Goal: Transaction & Acquisition: Purchase product/service

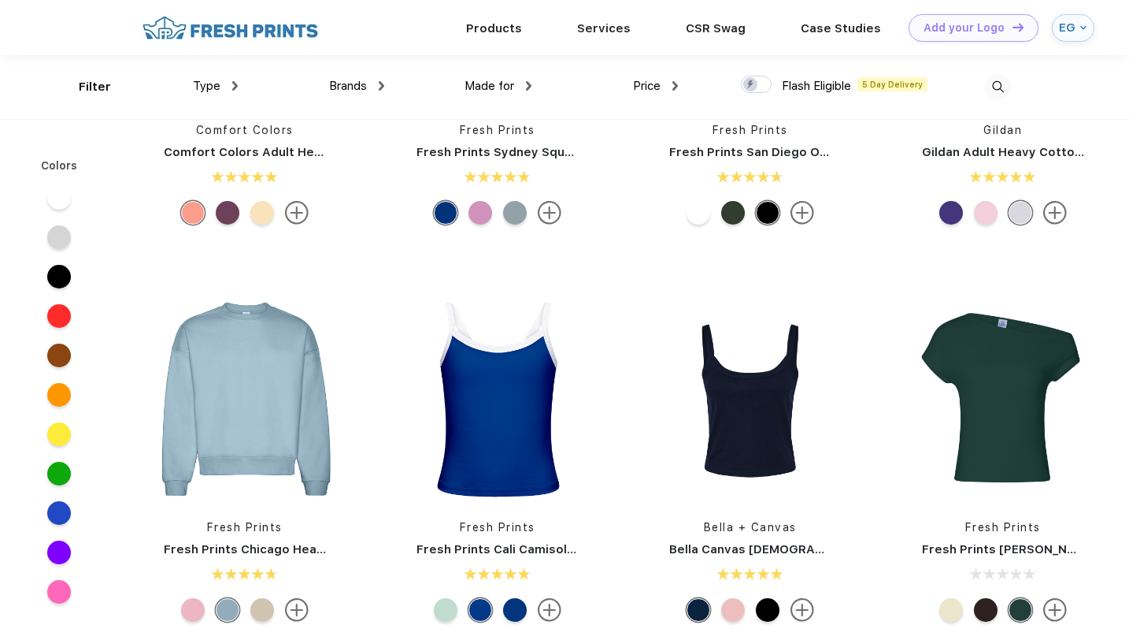
scroll to position [537, 0]
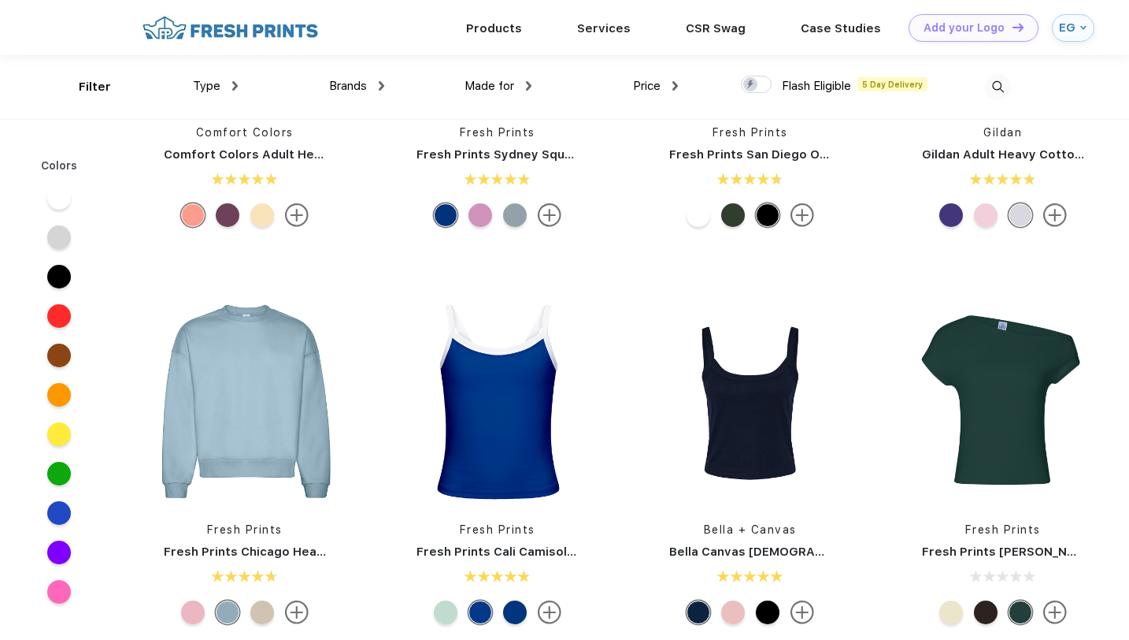
click at [1005, 81] on img at bounding box center [998, 87] width 26 height 26
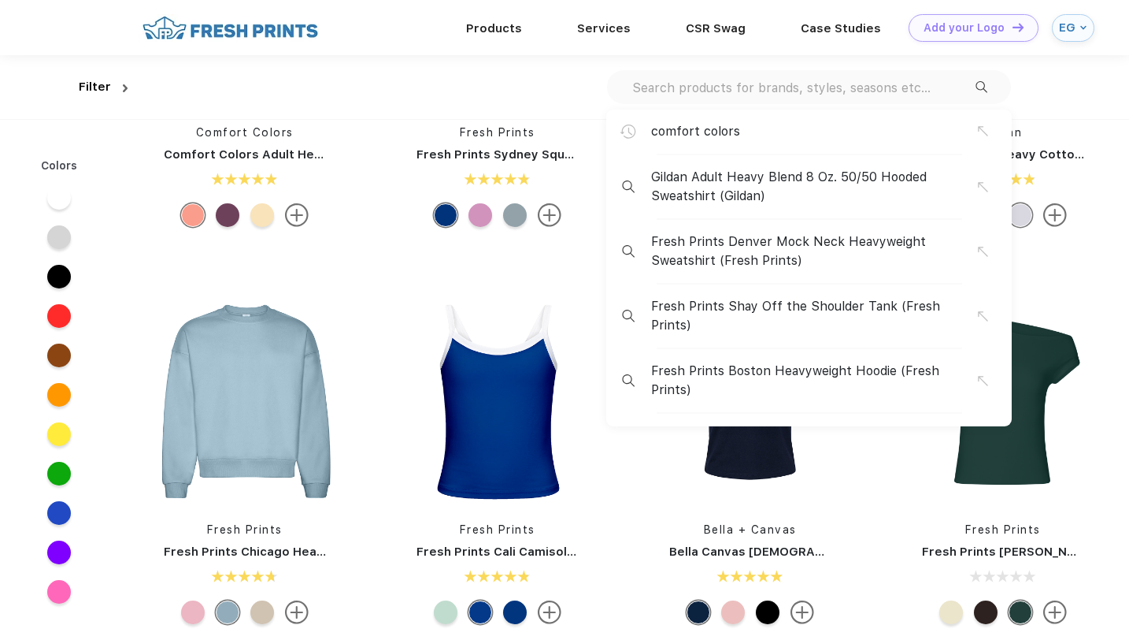
click at [866, 125] on div "comfort colors" at bounding box center [814, 131] width 327 height 19
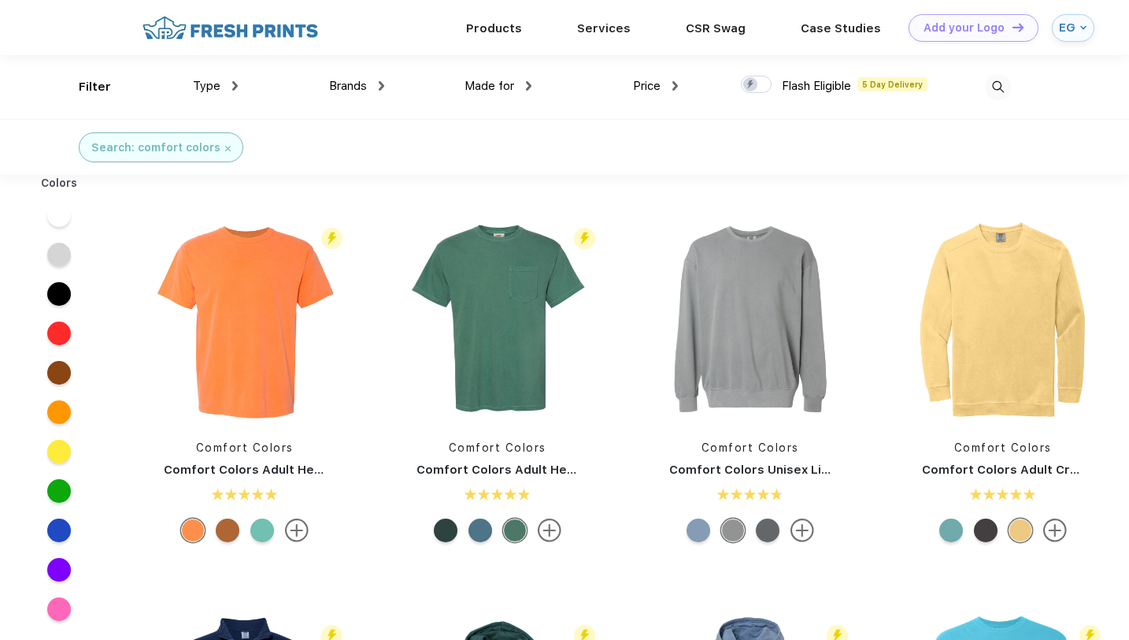
click at [476, 438] on div "Flash Eligible 5 Day Delivery Comfort Colors Comfort Colors Adult Heavyweight R…" at bounding box center [497, 381] width 233 height 334
click at [487, 373] on img at bounding box center [497, 318] width 209 height 209
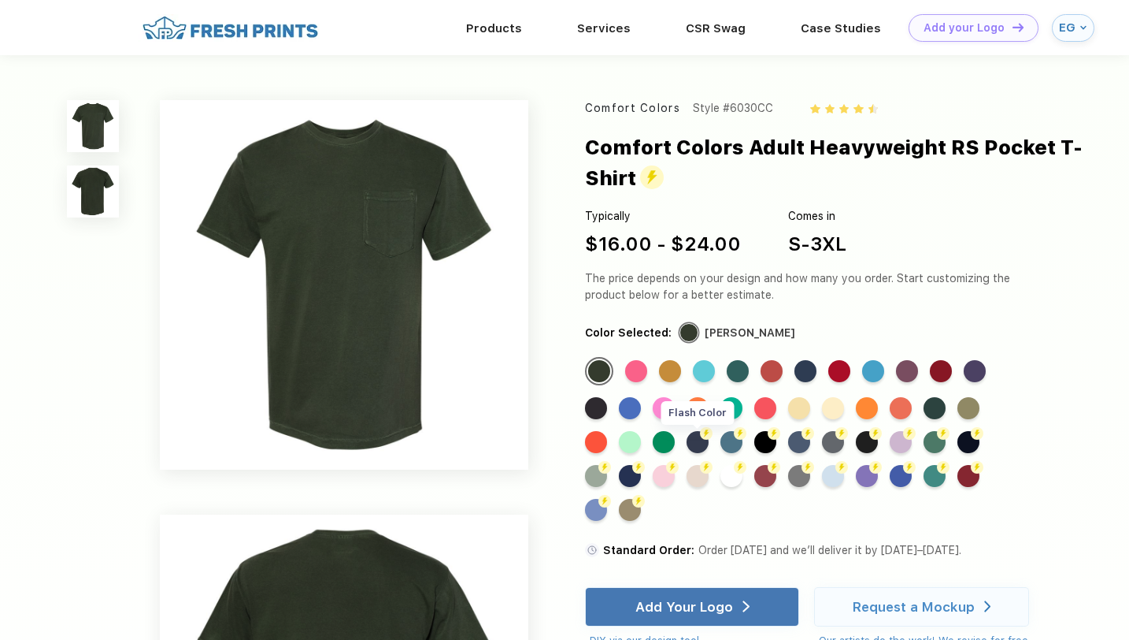
click at [708, 447] on div "Flash Color" at bounding box center [698, 442] width 22 height 22
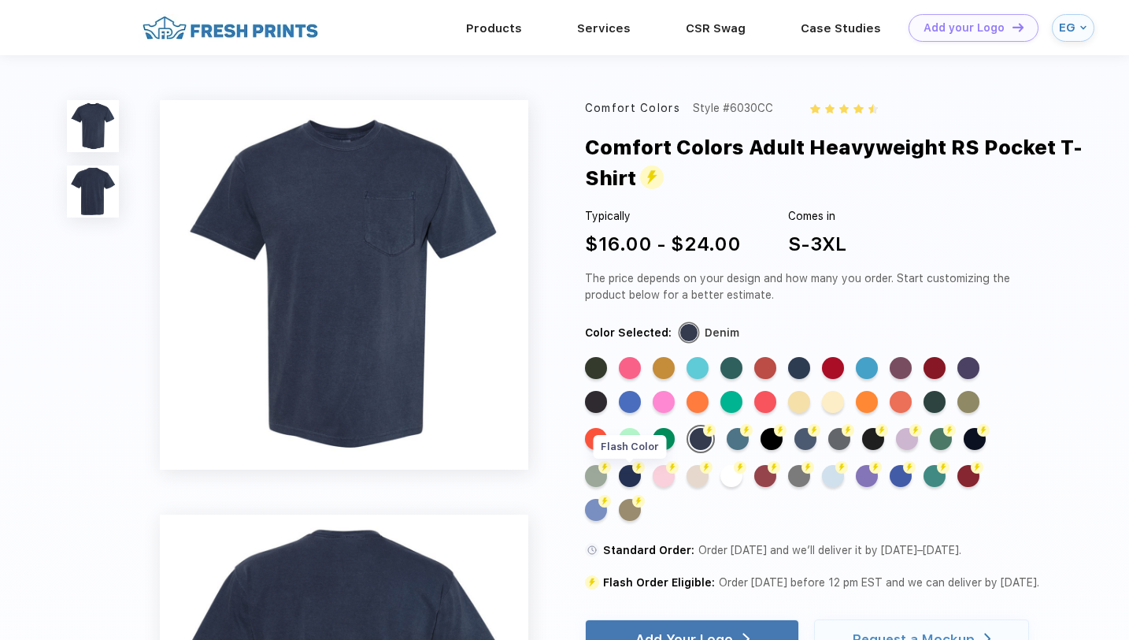
click at [637, 477] on div "Flash Color" at bounding box center [630, 476] width 22 height 22
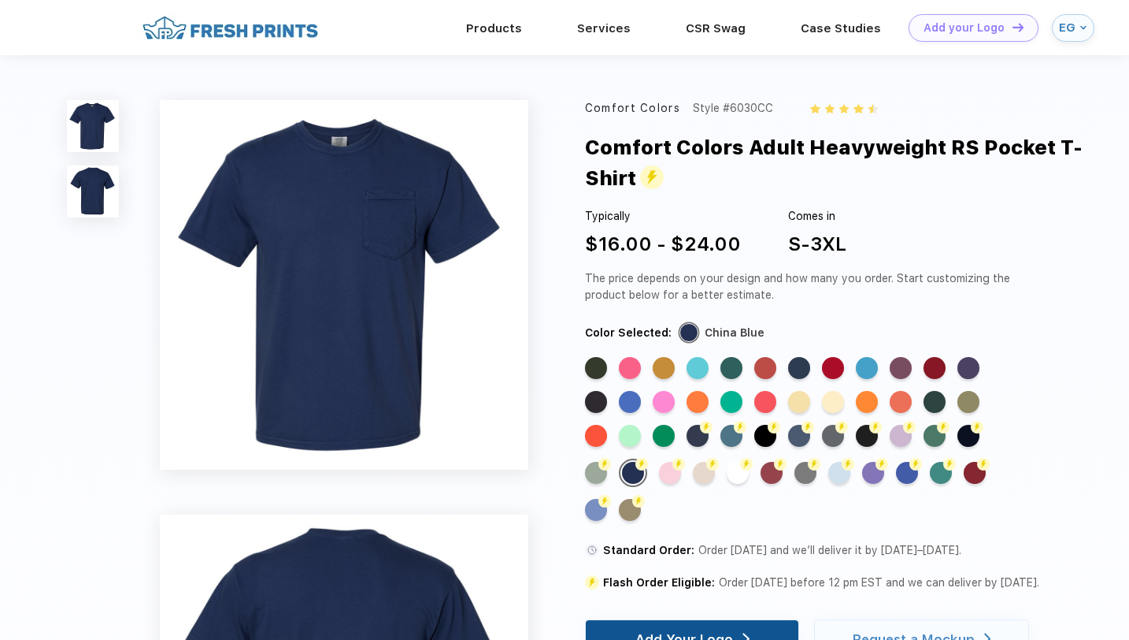
click at [702, 638] on div "Add Your Logo" at bounding box center [685, 639] width 98 height 16
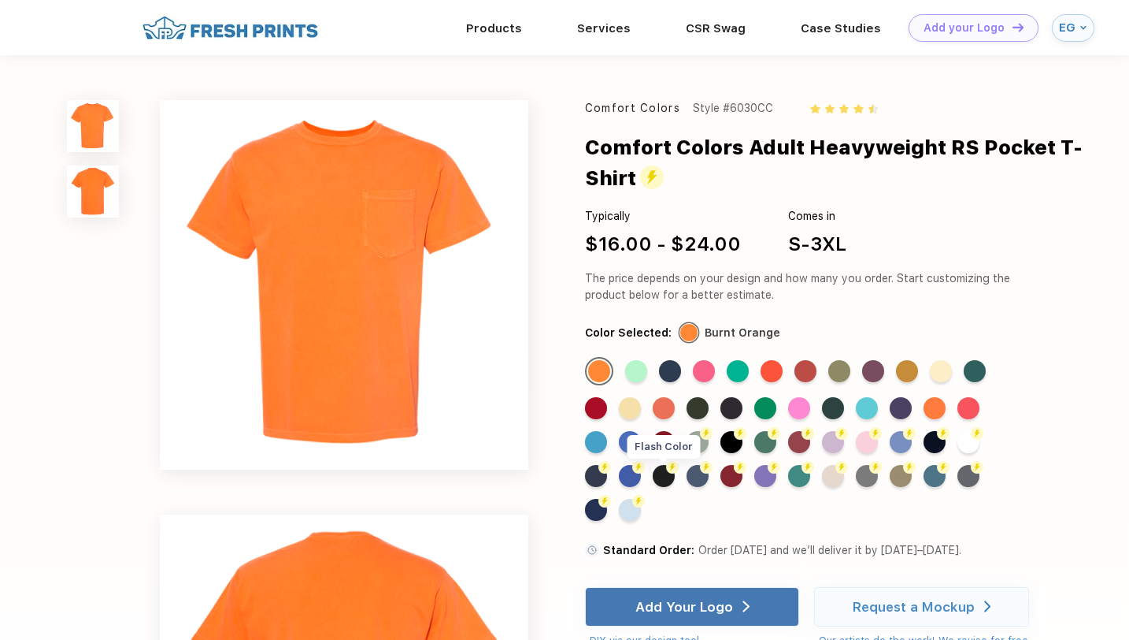
click at [663, 482] on div "Flash Color" at bounding box center [664, 476] width 22 height 22
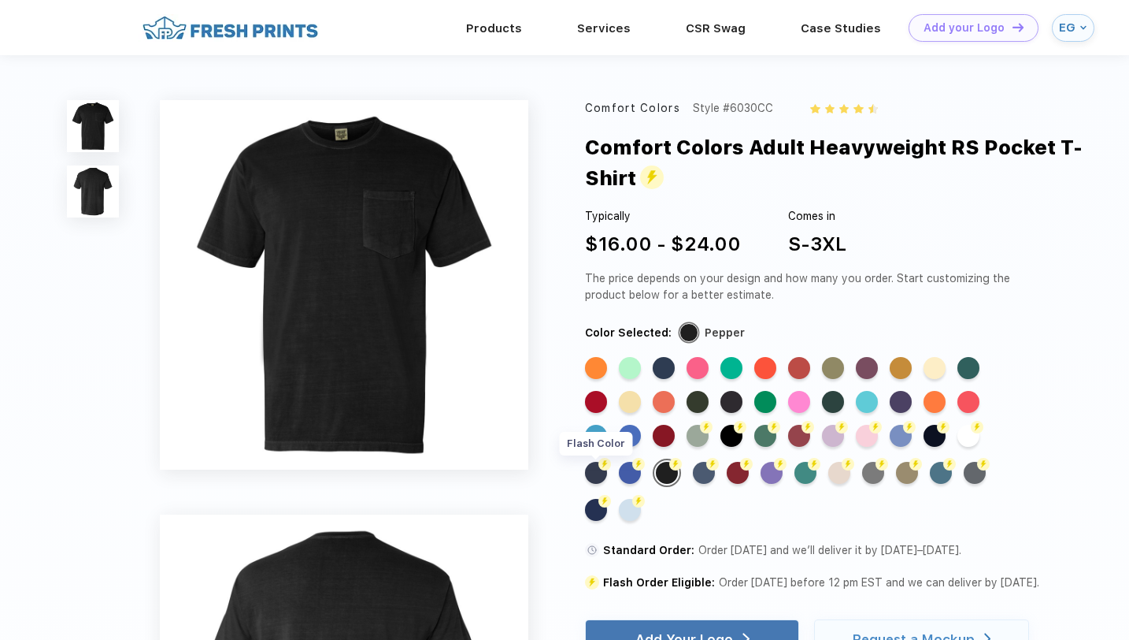
click at [599, 473] on div "Flash Color" at bounding box center [596, 473] width 22 height 22
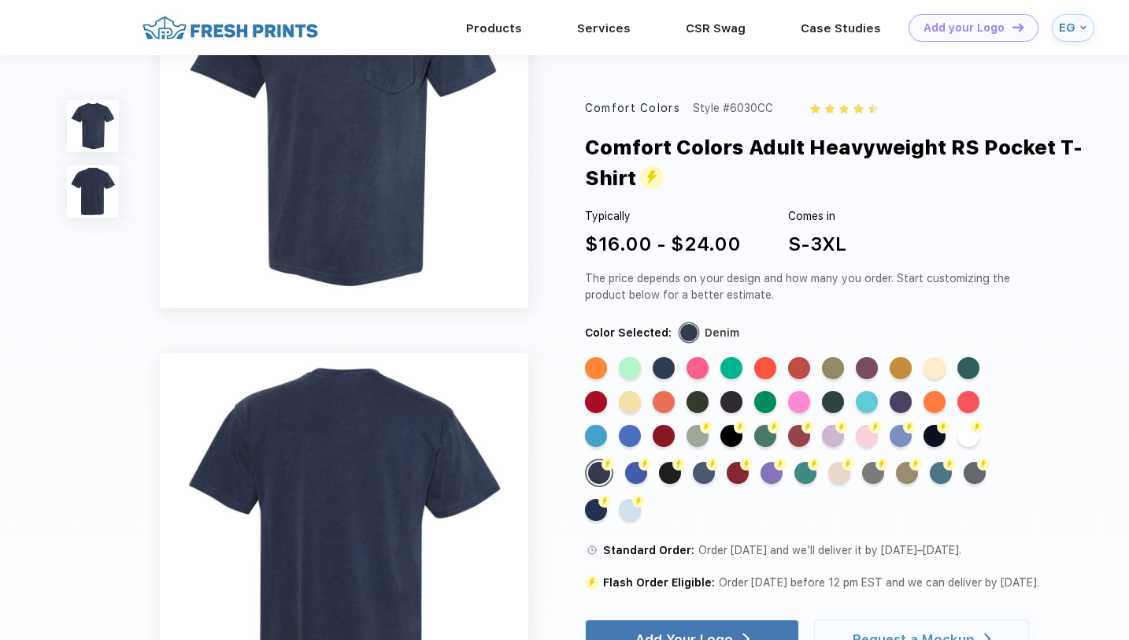
scroll to position [109, 0]
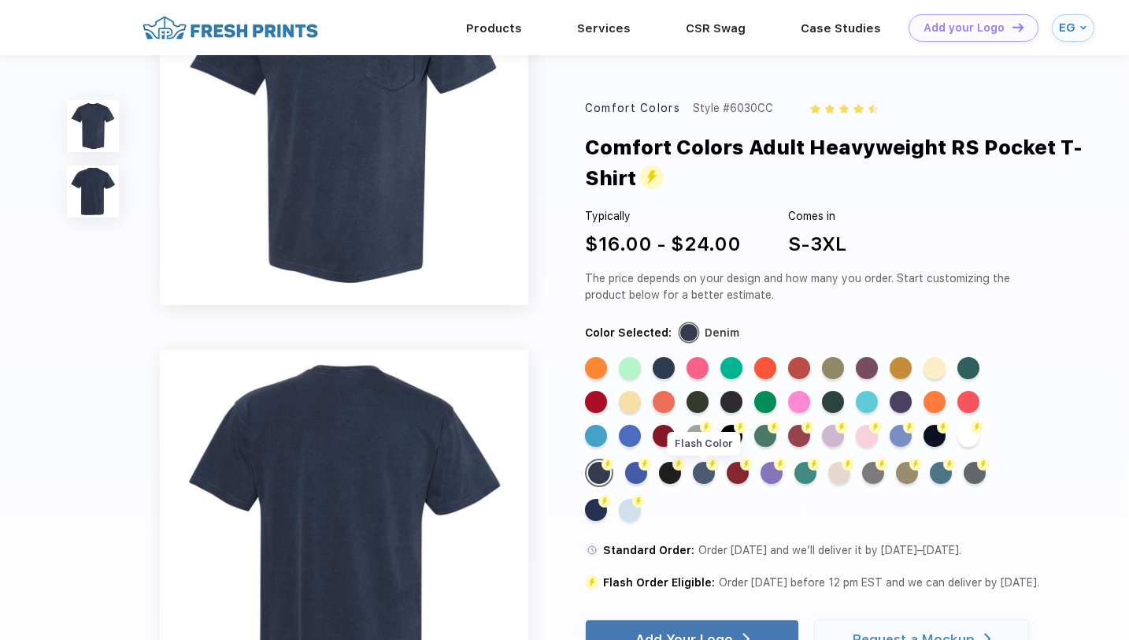
click at [705, 477] on div "Flash Color" at bounding box center [704, 473] width 22 height 22
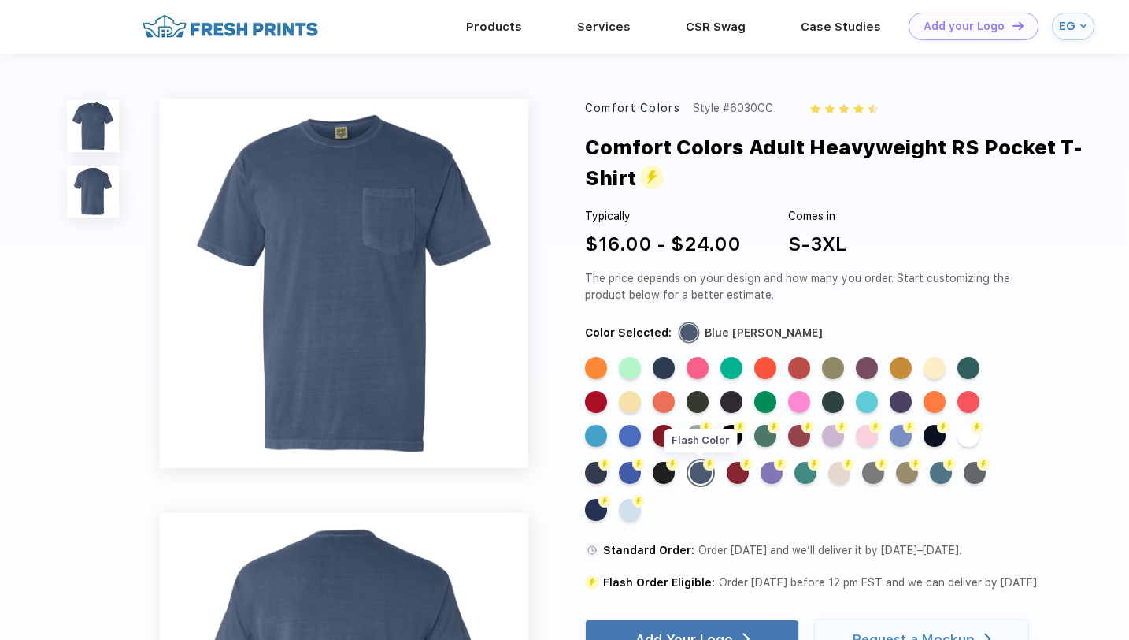
scroll to position [0, 0]
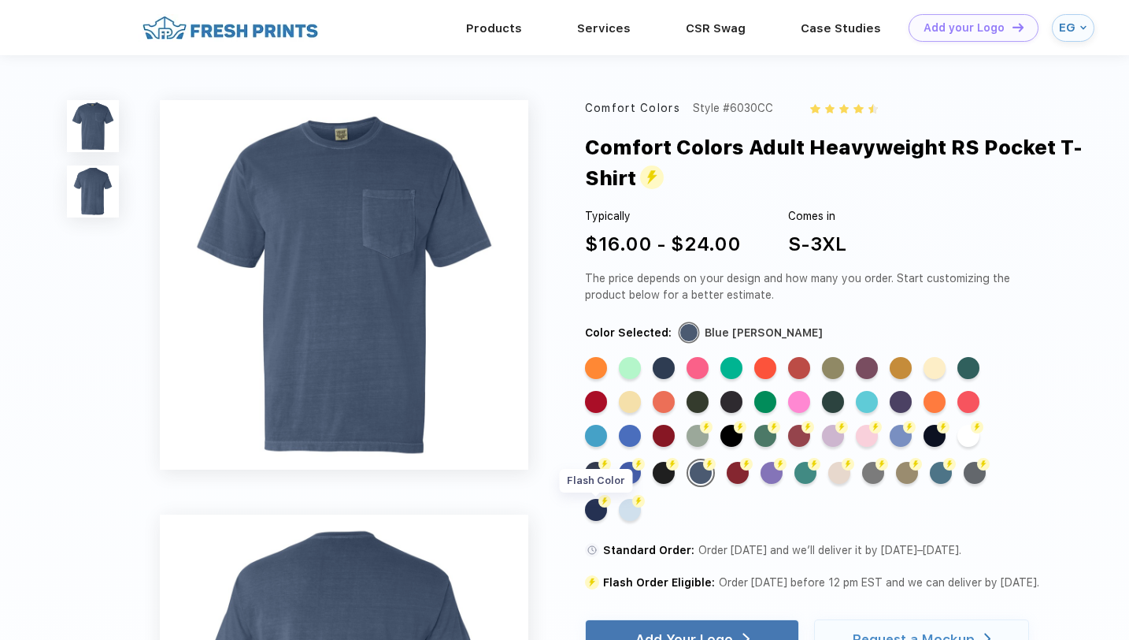
click at [595, 507] on div "Flash Color" at bounding box center [596, 510] width 22 height 22
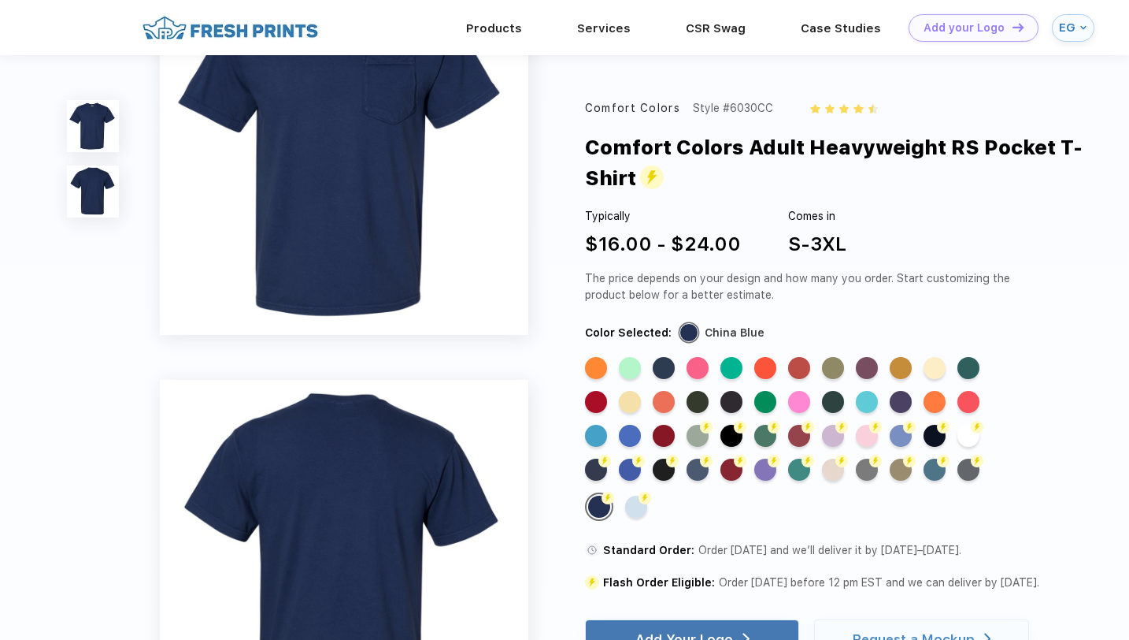
scroll to position [121, 0]
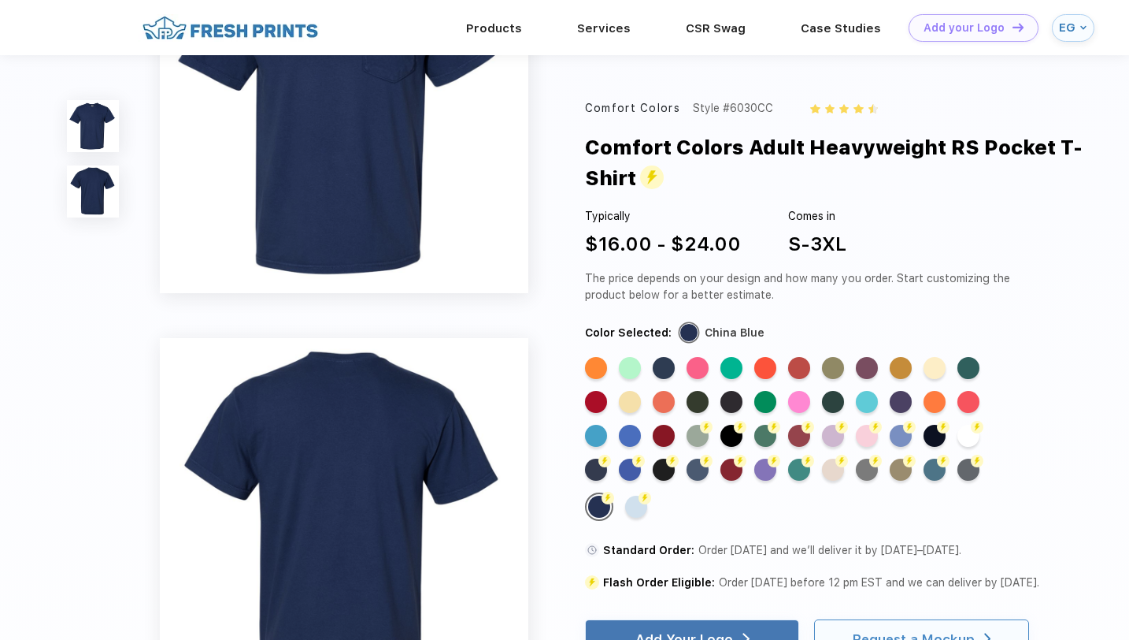
click at [885, 636] on div "Request a Mockup" at bounding box center [914, 639] width 122 height 16
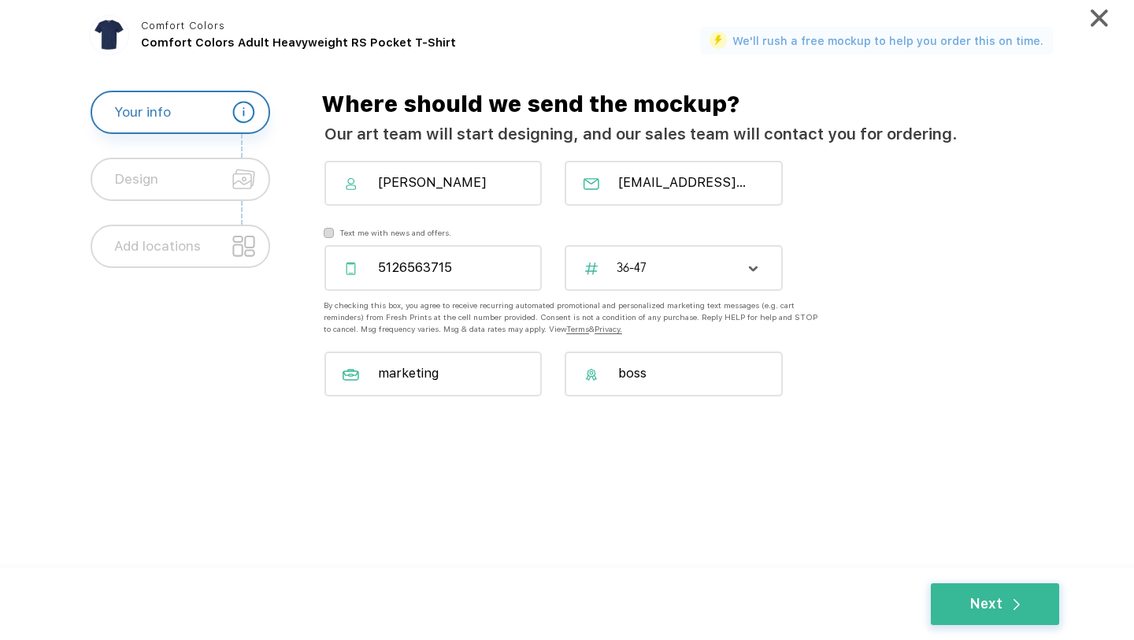
click at [677, 254] on div "36-47" at bounding box center [673, 267] width 217 height 45
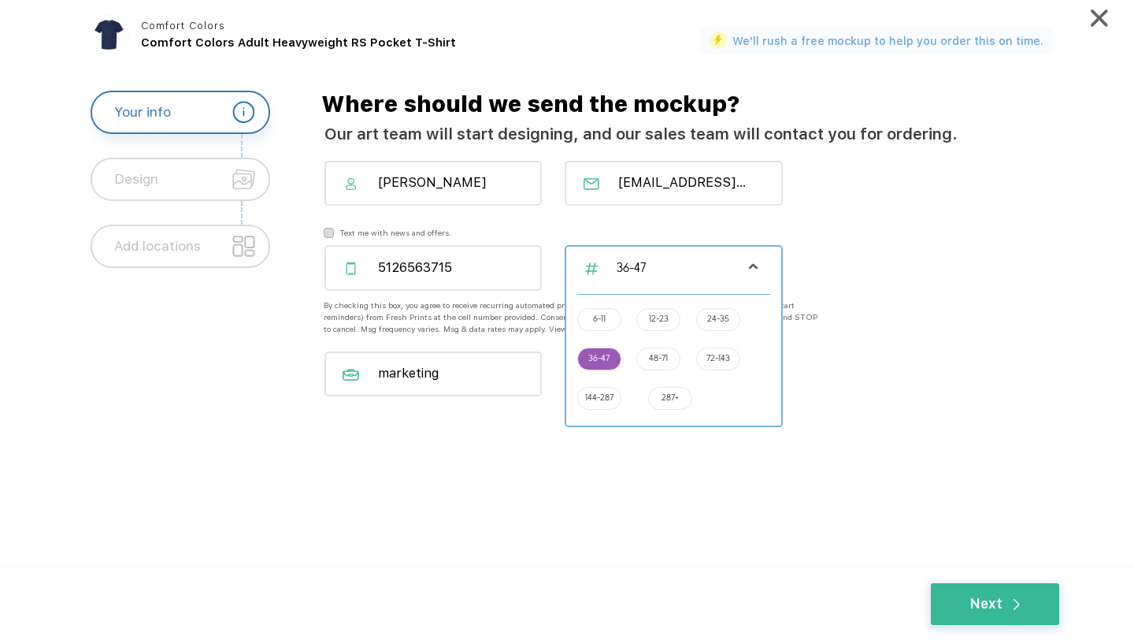
click at [657, 352] on label "48-71" at bounding box center [658, 357] width 19 height 12
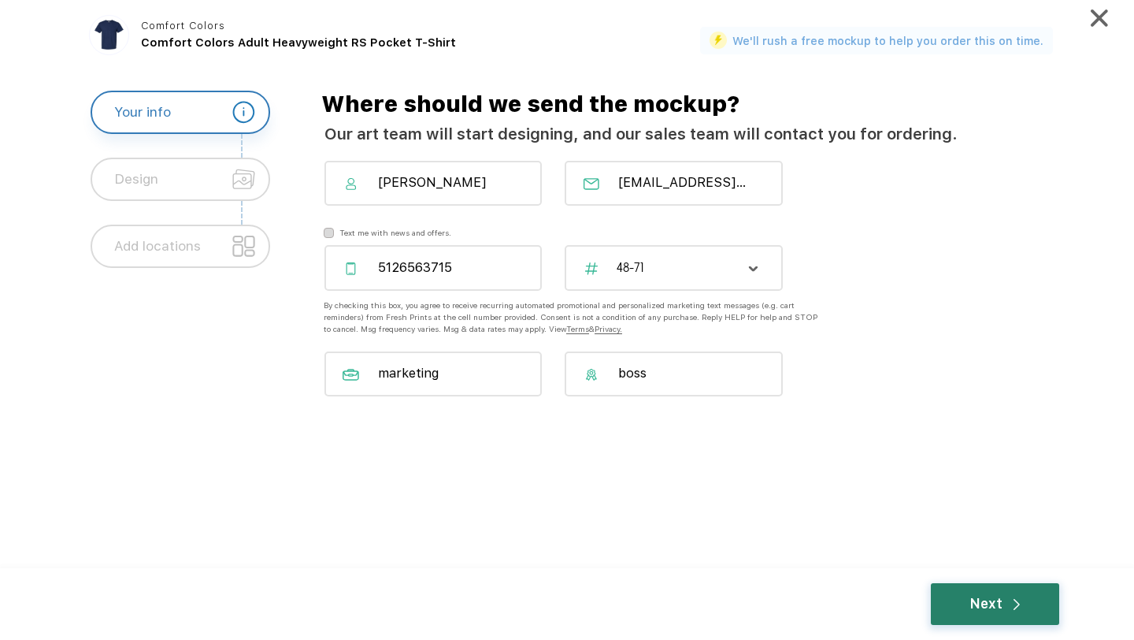
click at [975, 597] on div "Next" at bounding box center [995, 604] width 50 height 20
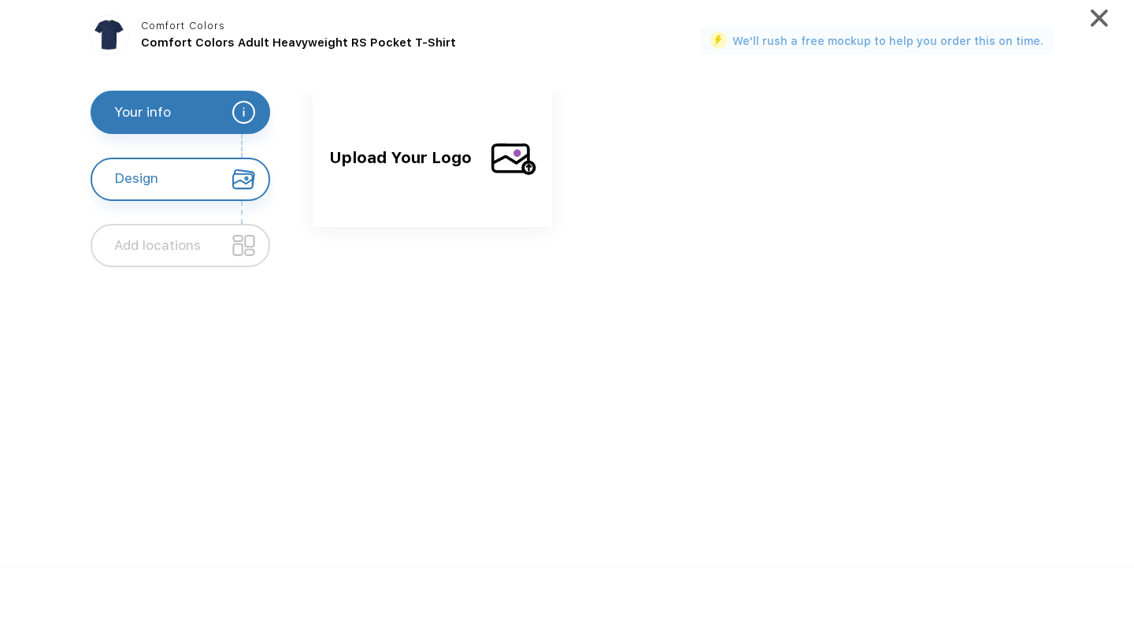
click at [495, 199] on div "Upload Your Logo" at bounding box center [432, 159] width 239 height 136
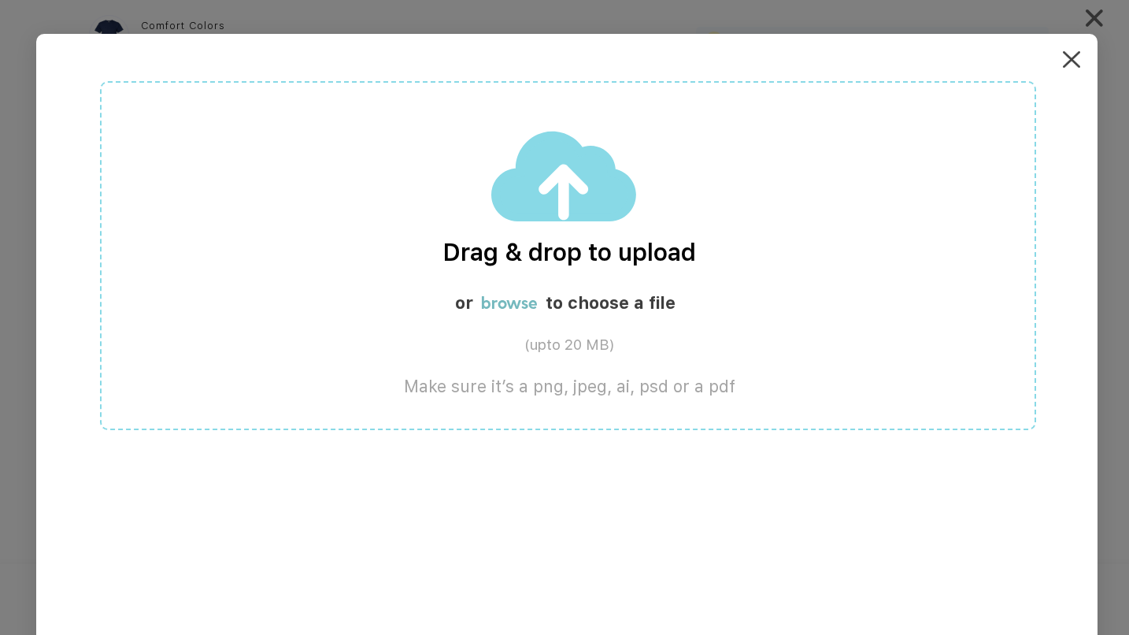
click at [597, 296] on label "to choose a file" at bounding box center [611, 303] width 130 height 20
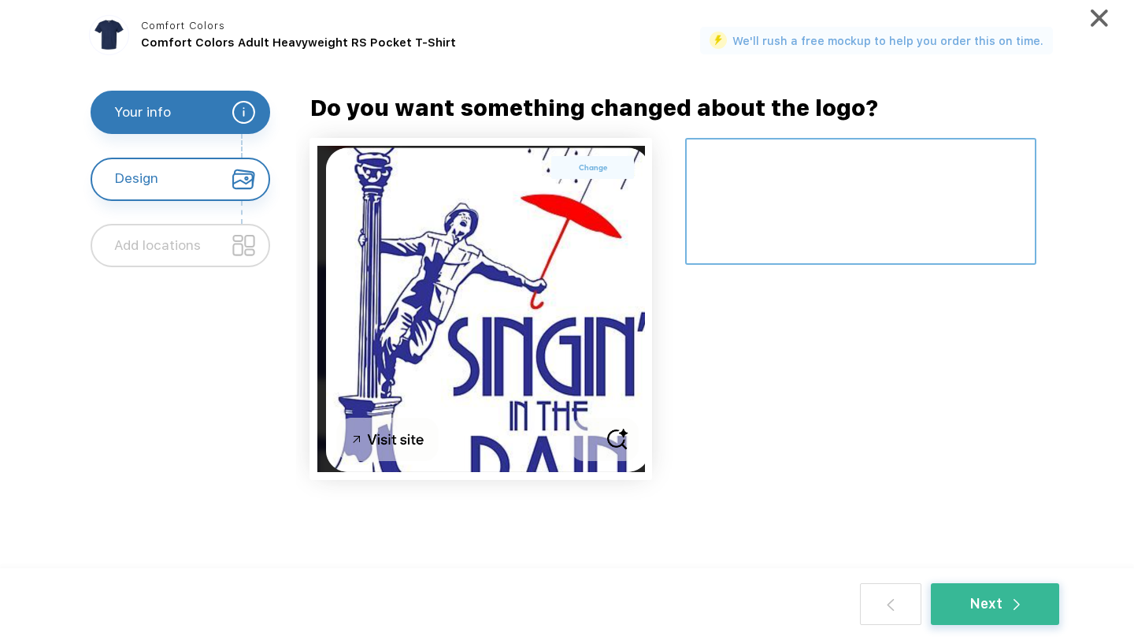
click at [743, 175] on textarea at bounding box center [860, 201] width 351 height 127
type textarea "c"
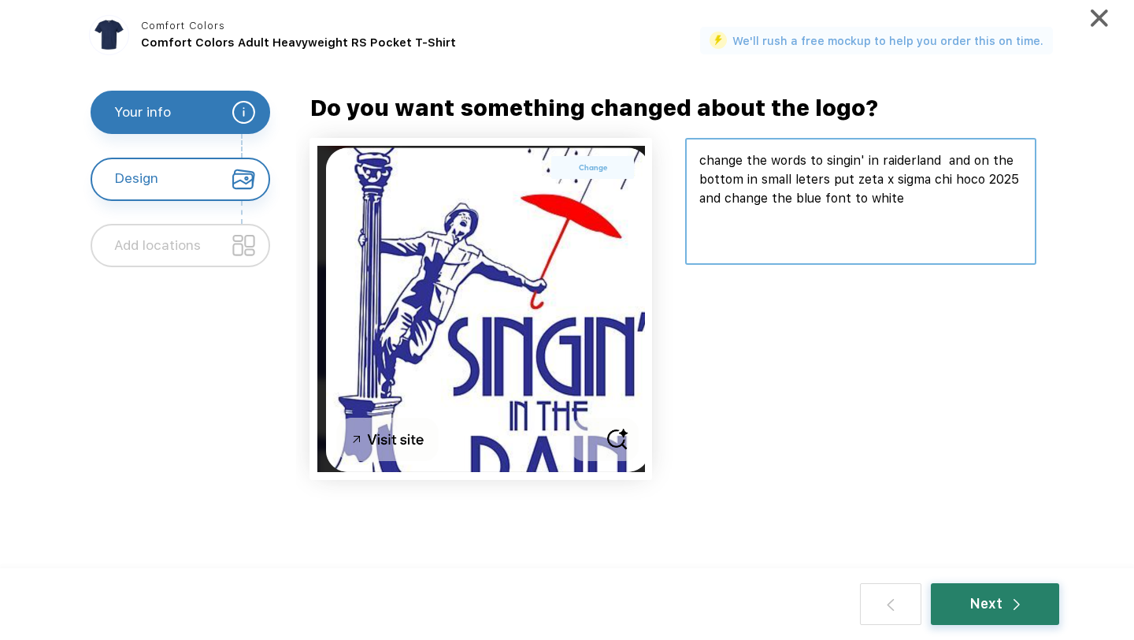
type textarea "change the words to singin' in raiderland and on the bottom in small leters put…"
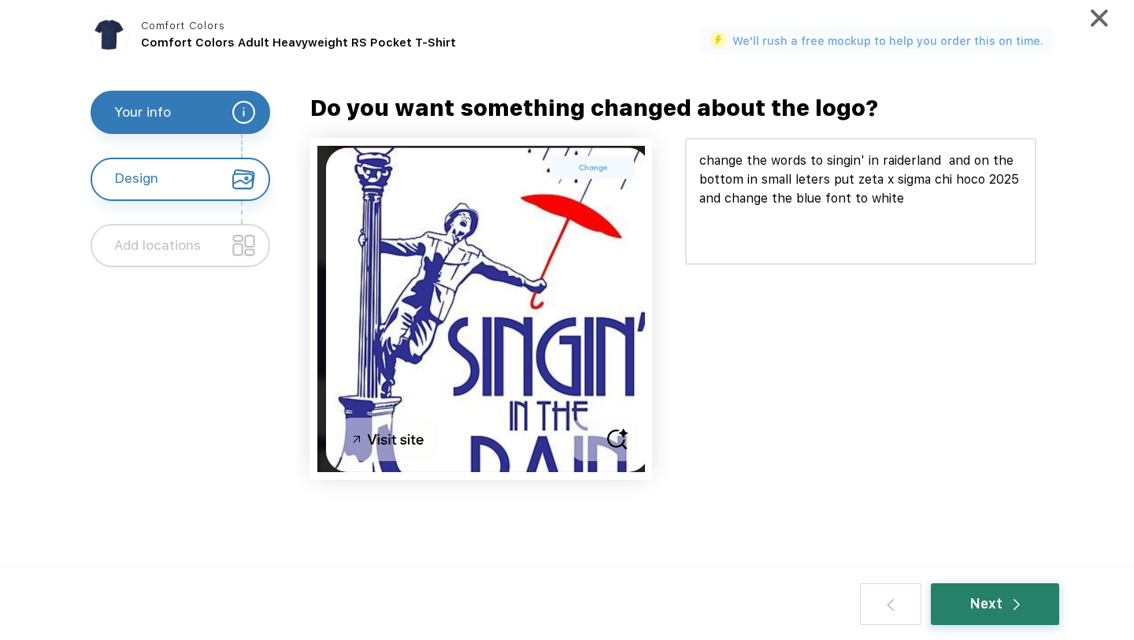
click at [993, 599] on div "Next" at bounding box center [995, 604] width 50 height 20
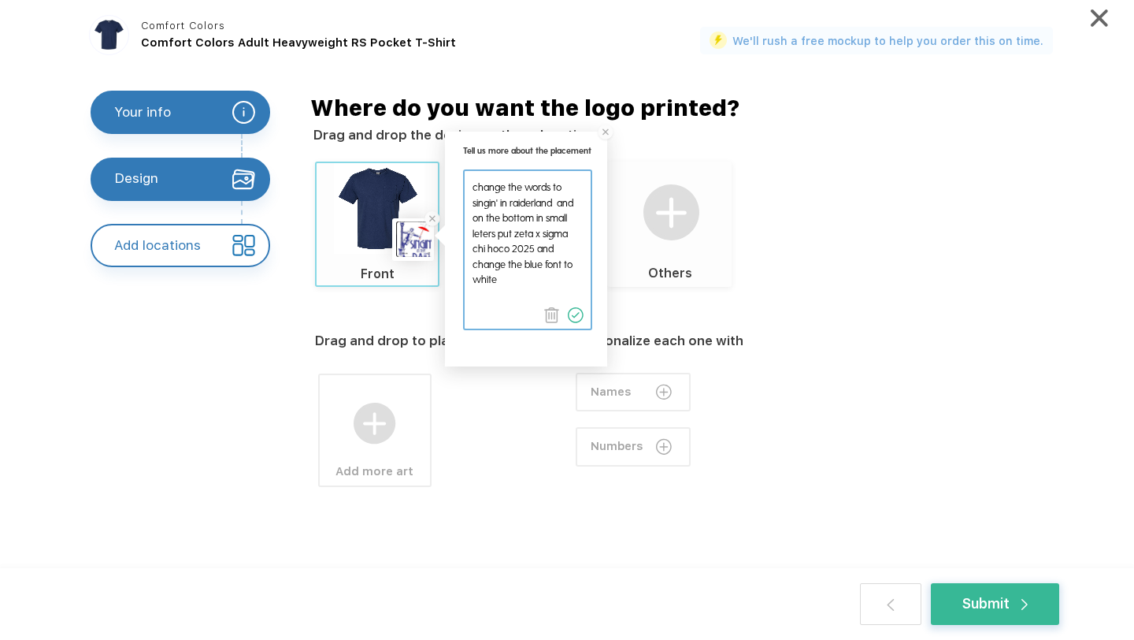
click at [513, 424] on div "Add more art" at bounding box center [425, 418] width 221 height 137
click at [663, 303] on div "Drag and drop to place the design Add more art Personalize each one with Names …" at bounding box center [697, 442] width 764 height 310
click at [736, 310] on div "Drag and drop to place the design Add more art Personalize each one with Names …" at bounding box center [697, 442] width 764 height 310
click at [683, 217] on img at bounding box center [671, 212] width 57 height 57
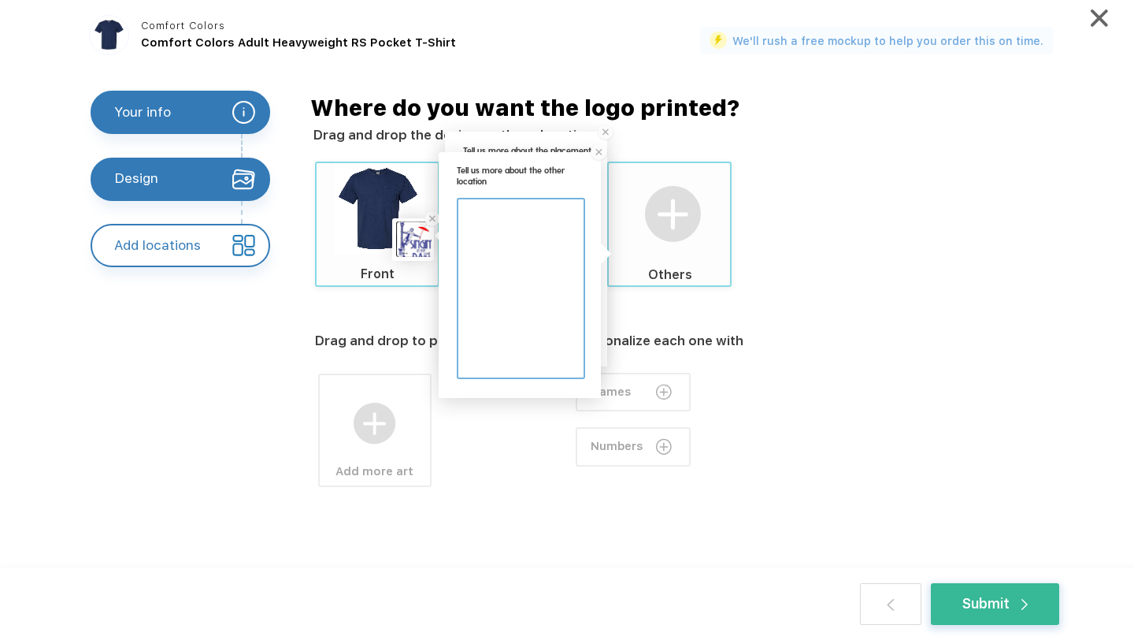
click at [743, 132] on div "Drag and drop the design on these locations." at bounding box center [696, 134] width 766 height 19
click at [601, 151] on img at bounding box center [598, 152] width 19 height 19
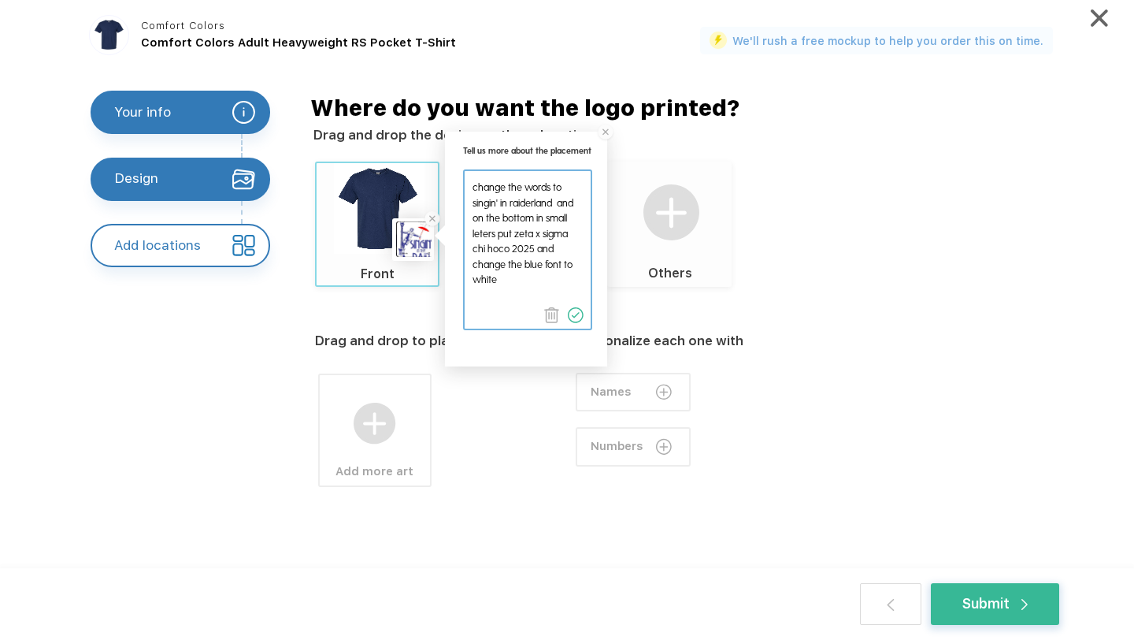
click at [628, 140] on div "Drag and drop the design on these locations." at bounding box center [696, 134] width 766 height 19
click at [361, 324] on div "Drag and drop to place the design Add more art Personalize each one with Names …" at bounding box center [697, 442] width 764 height 310
click at [398, 342] on div "Drag and drop to place the design" at bounding box center [425, 340] width 221 height 19
click at [469, 327] on div at bounding box center [527, 249] width 128 height 160
click at [368, 269] on label "Front" at bounding box center [377, 274] width 42 height 19
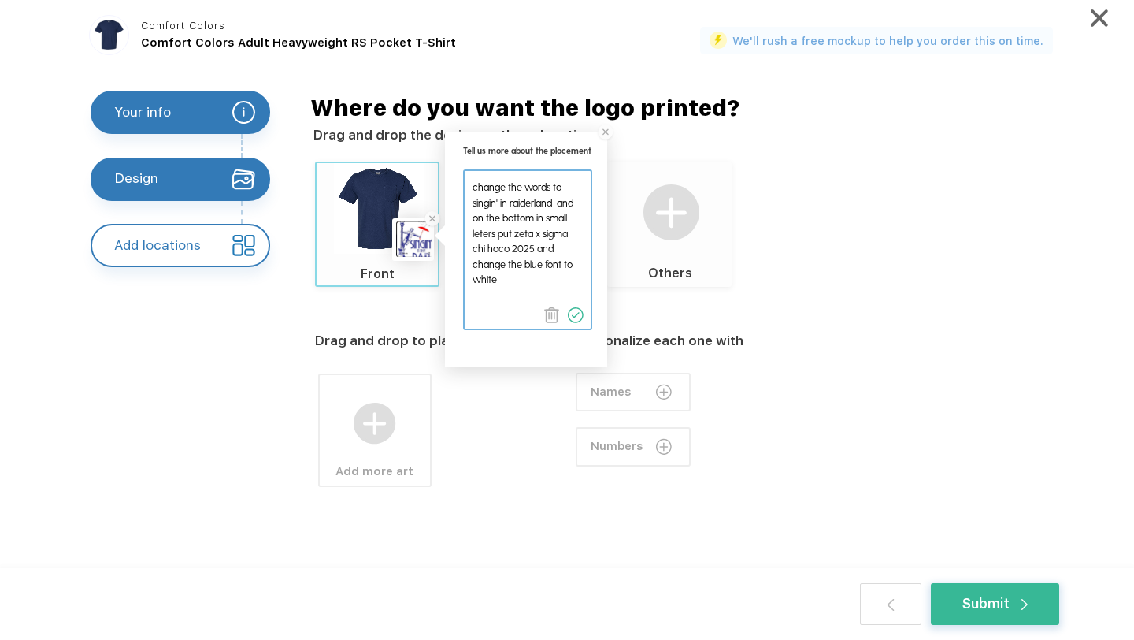
click at [378, 194] on img at bounding box center [379, 208] width 91 height 91
click at [494, 202] on textarea at bounding box center [527, 241] width 124 height 141
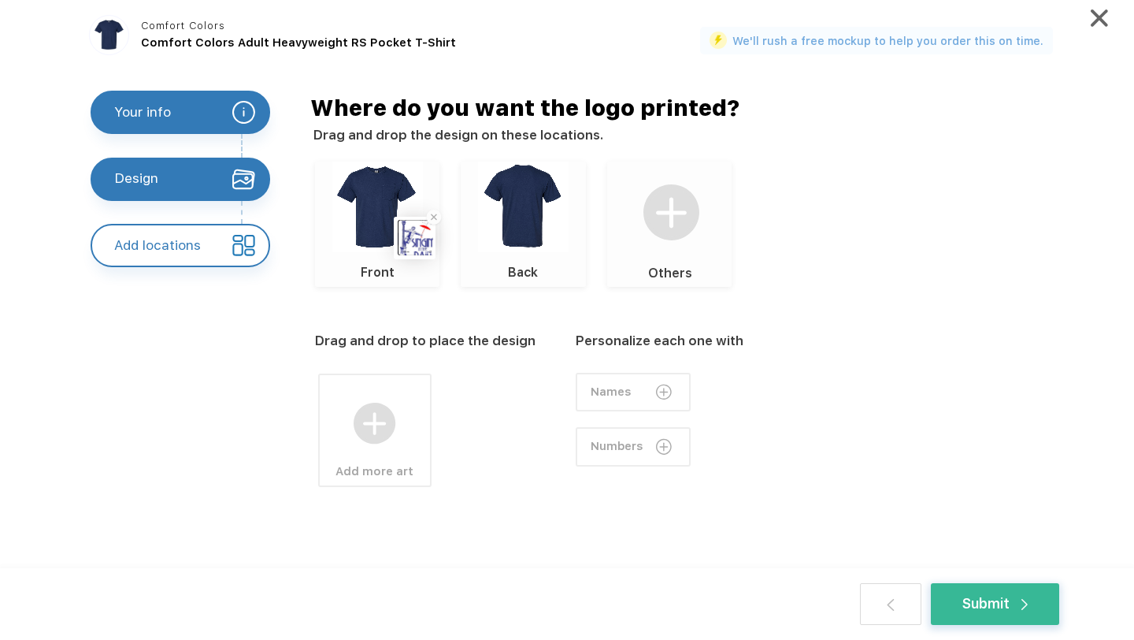
click at [521, 198] on img at bounding box center [523, 206] width 91 height 91
click at [533, 235] on img at bounding box center [523, 206] width 91 height 91
click at [390, 422] on img at bounding box center [375, 423] width 42 height 42
click at [518, 404] on label "Upload your own design" at bounding box center [524, 401] width 106 height 12
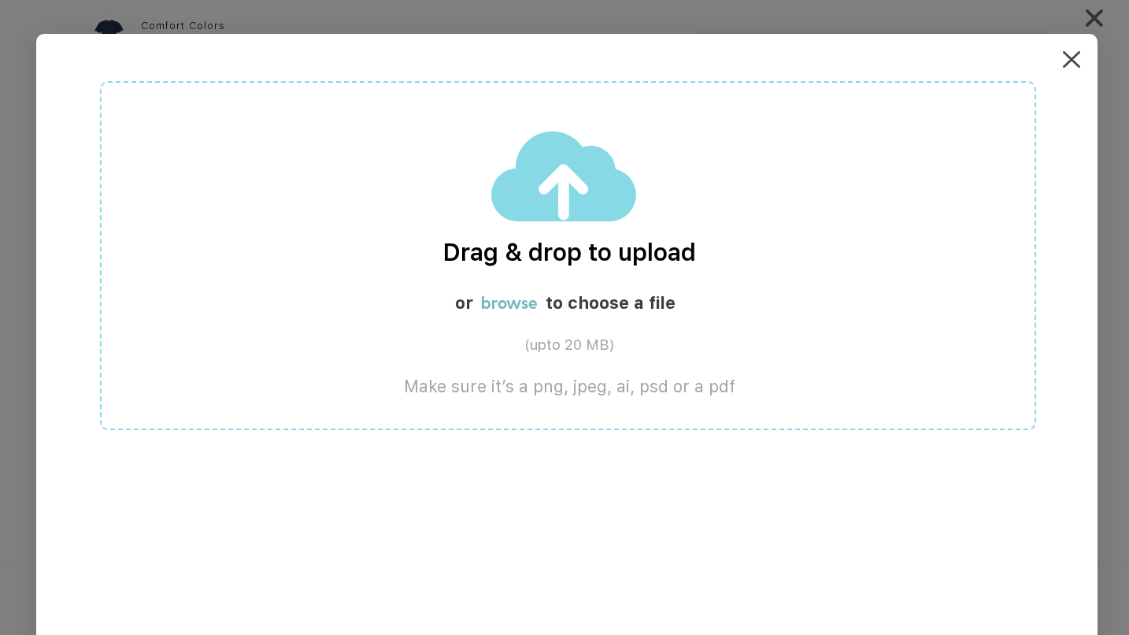
click at [592, 231] on div "Drag & drop to upload or browse to choose a file (upto 20 MB) Make sure it’s a …" at bounding box center [568, 255] width 936 height 349
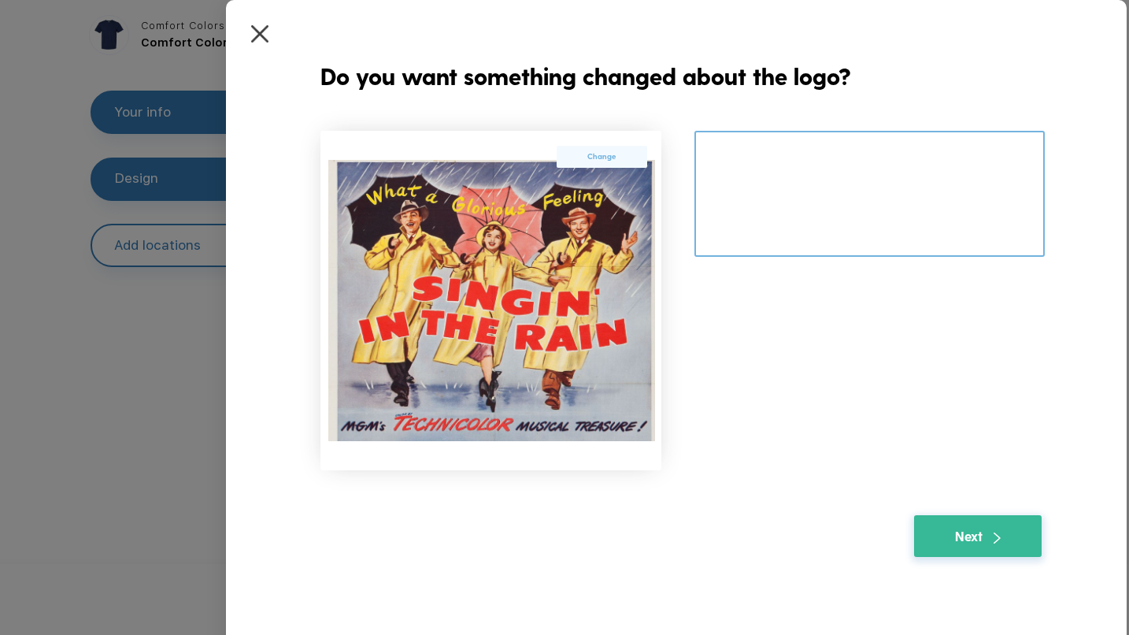
click at [727, 174] on textarea at bounding box center [870, 194] width 350 height 127
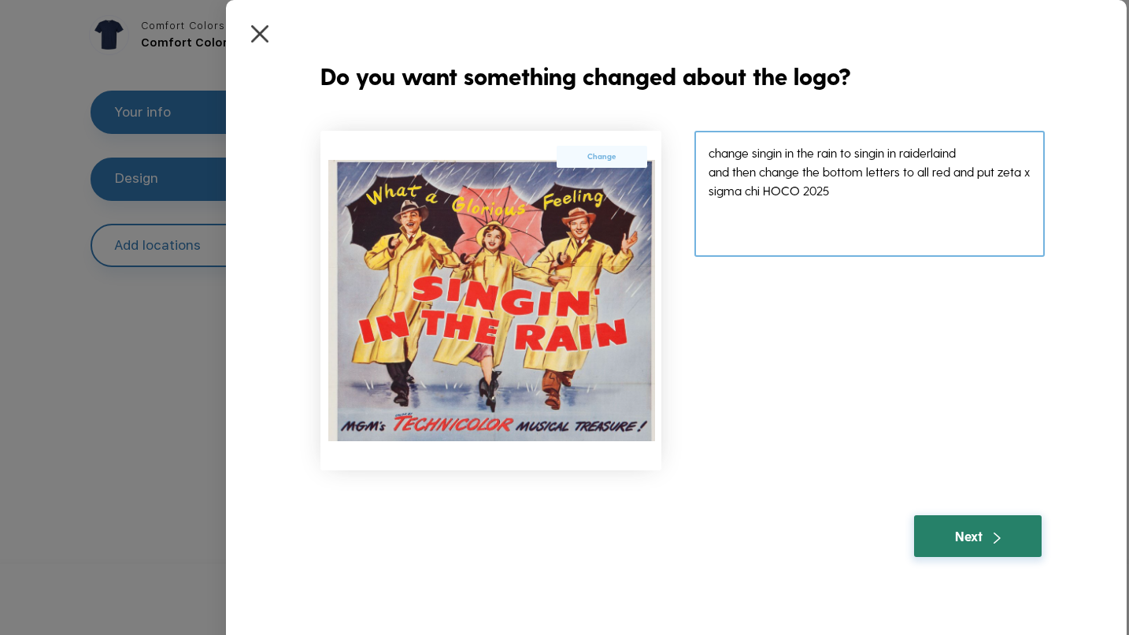
type textarea "change singin in the rain to singin in raiderlaind and then change the bottom l…"
click at [959, 539] on div "Next" at bounding box center [977, 536] width 45 height 20
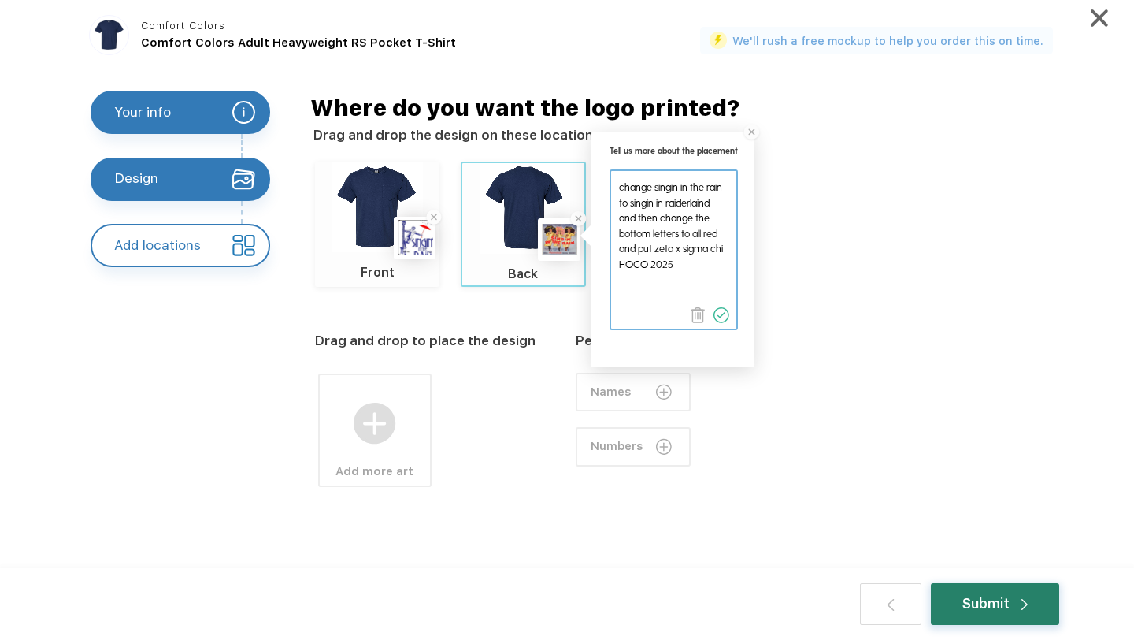
click at [978, 601] on div "Submit" at bounding box center [994, 604] width 65 height 20
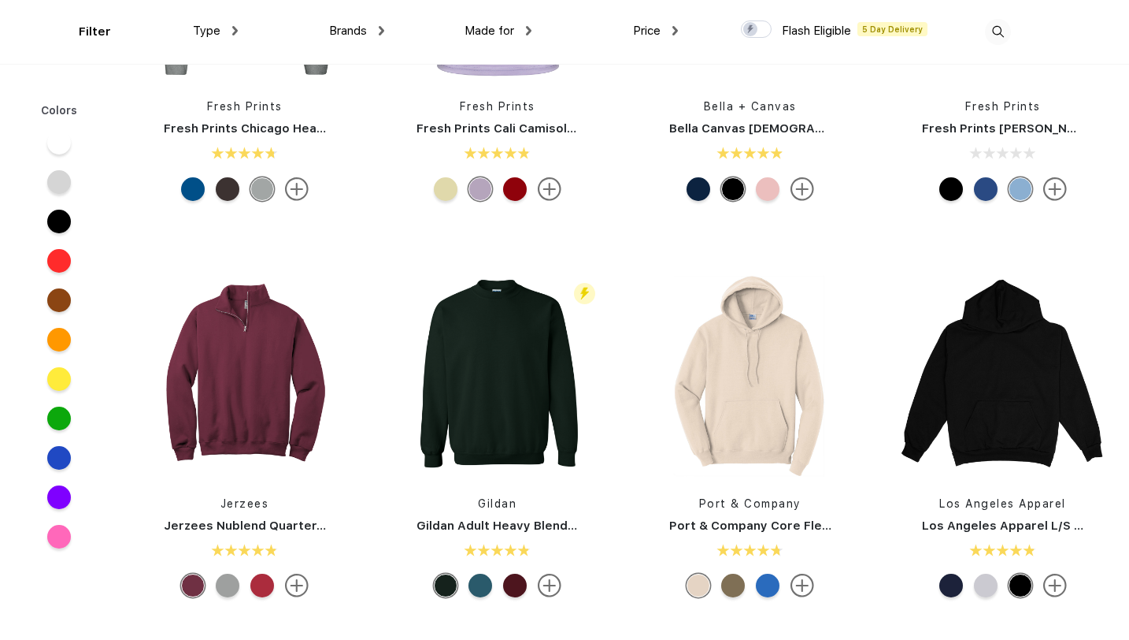
scroll to position [927, 0]
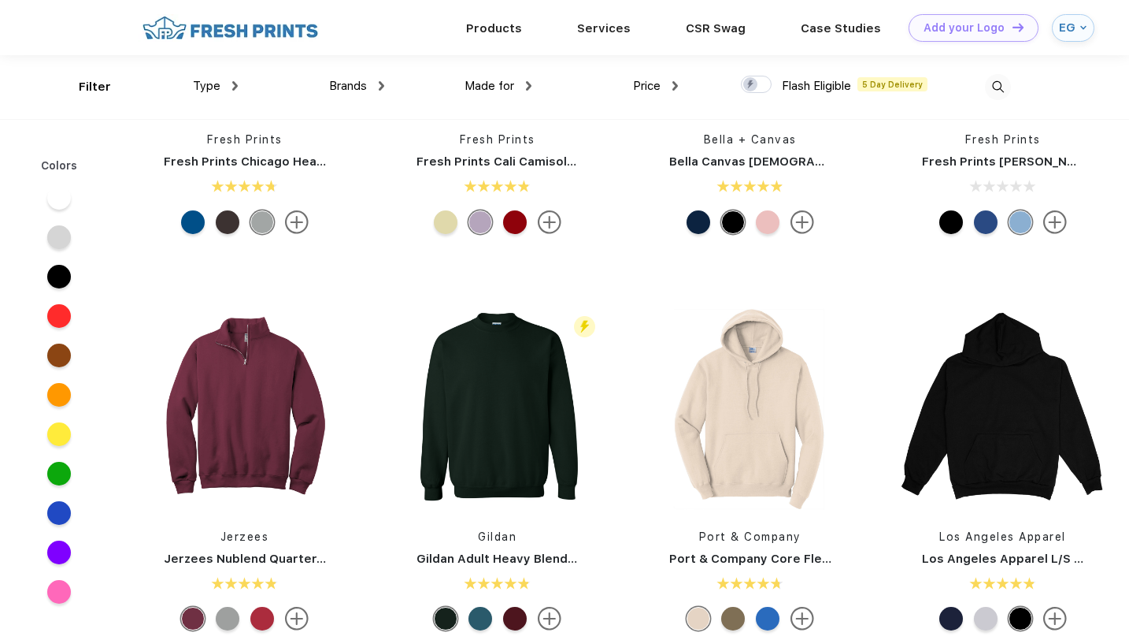
click at [1017, 86] on div "Filter Type Shirts Sweaters Bottoms Accessories Hats Tanks Jackets Jerseys Polo…" at bounding box center [564, 87] width 971 height 64
click at [999, 86] on img at bounding box center [998, 87] width 26 height 26
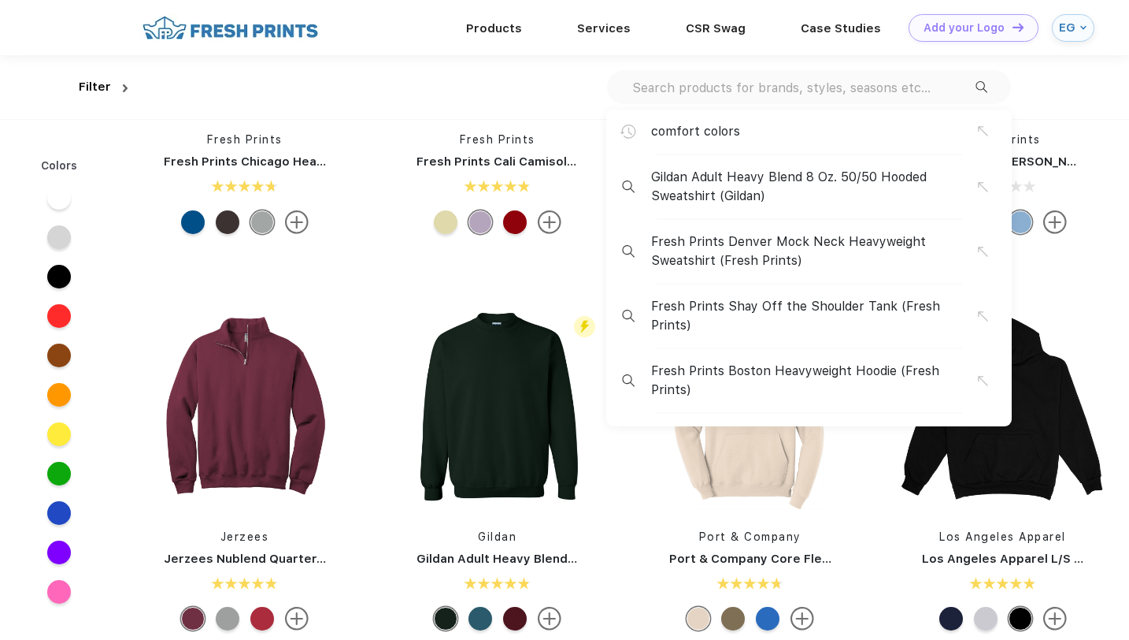
click at [688, 135] on span "comfort colors" at bounding box center [695, 131] width 89 height 19
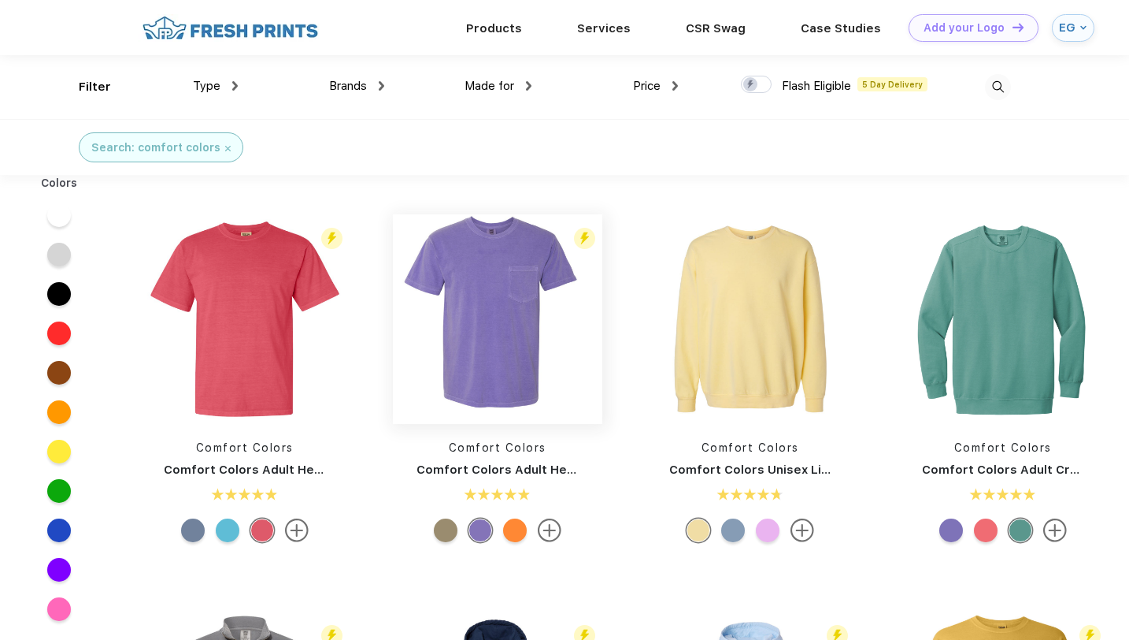
click at [521, 368] on img at bounding box center [497, 318] width 209 height 209
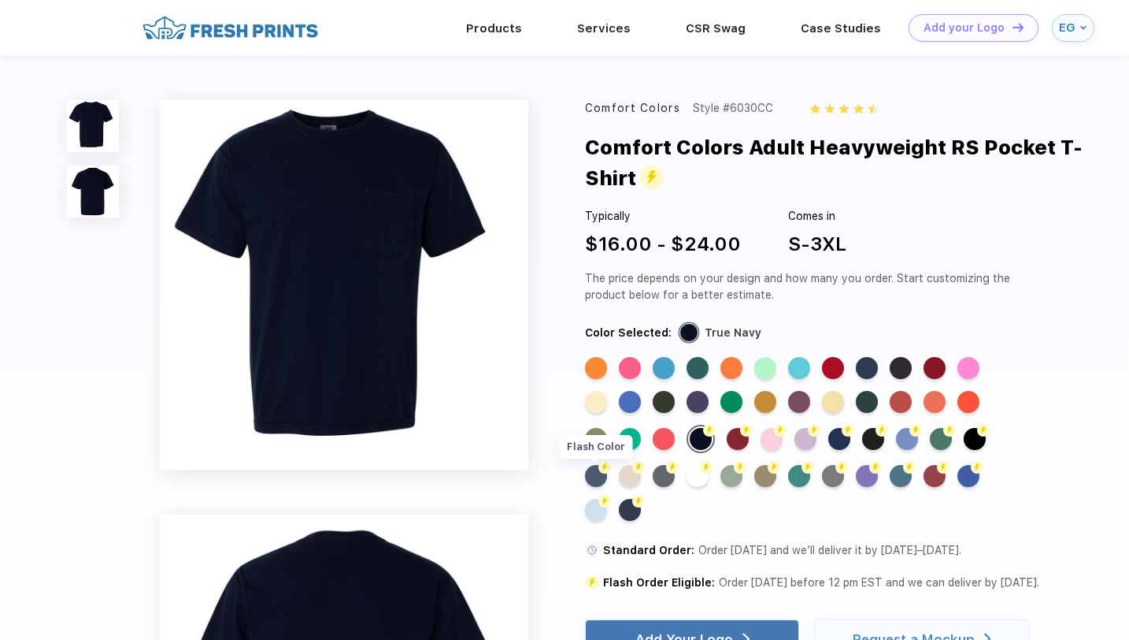
click at [592, 474] on div "Flash Color" at bounding box center [596, 476] width 22 height 22
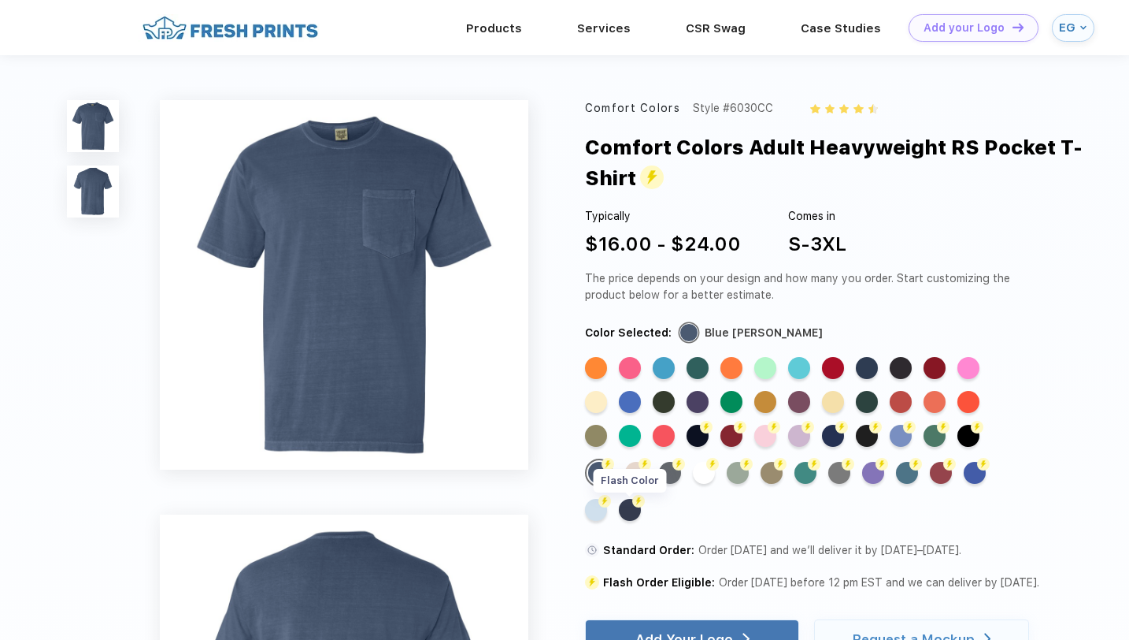
click at [638, 513] on div "Flash Color" at bounding box center [630, 510] width 22 height 22
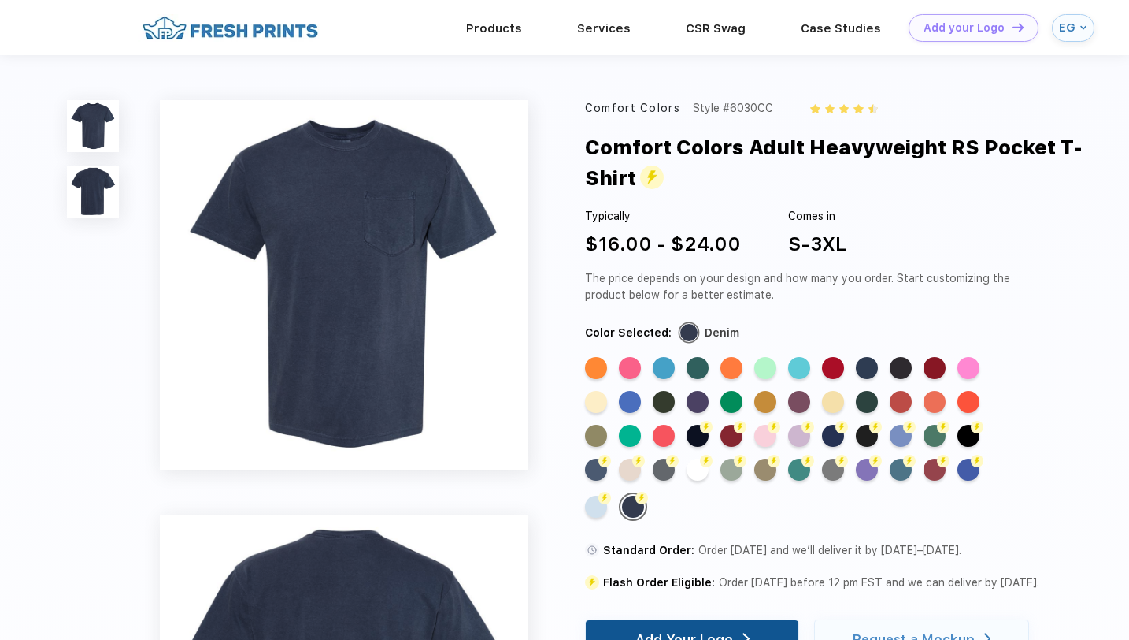
click at [674, 628] on div "Add Your Logo" at bounding box center [693, 639] width 114 height 38
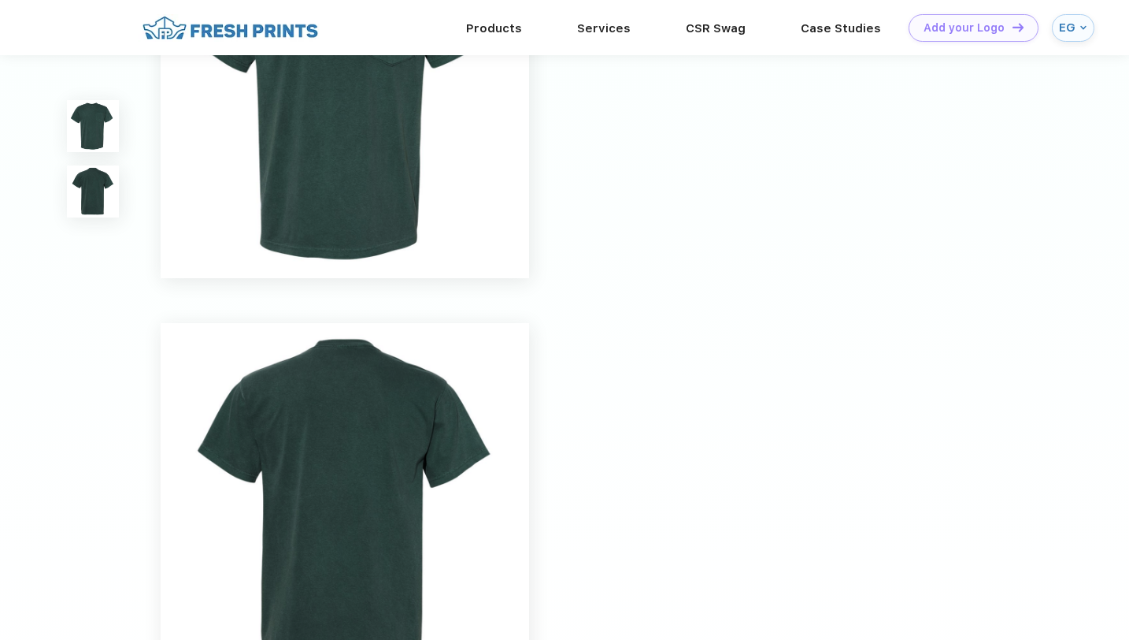
scroll to position [143, 0]
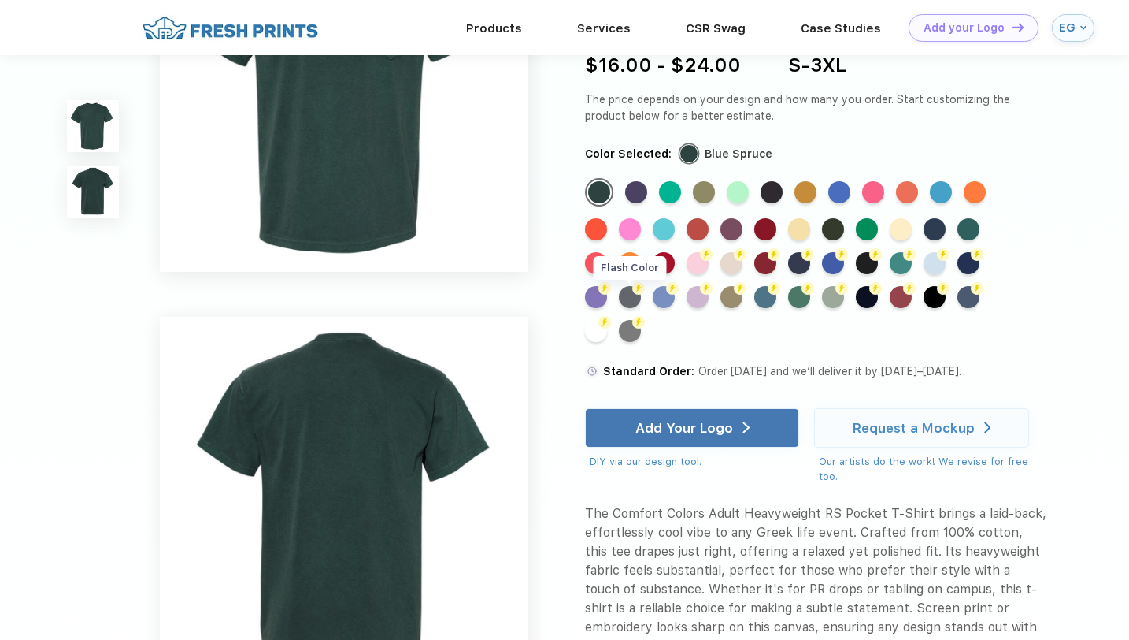
click at [634, 308] on div "Flash Color" at bounding box center [630, 297] width 22 height 22
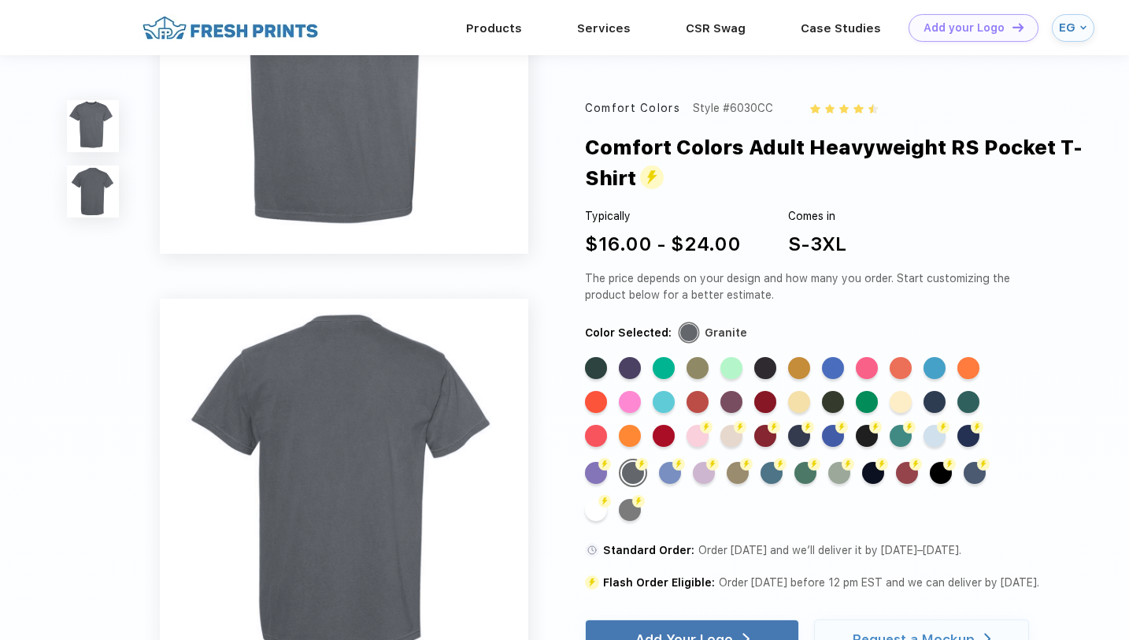
scroll to position [162, 0]
click at [755, 562] on div "Standard Order: Order [DATE] and we’ll deliver it by [DATE]–[DATE]. Flash Order…" at bounding box center [816, 565] width 463 height 51
click at [980, 476] on div "Flash Color" at bounding box center [975, 473] width 22 height 22
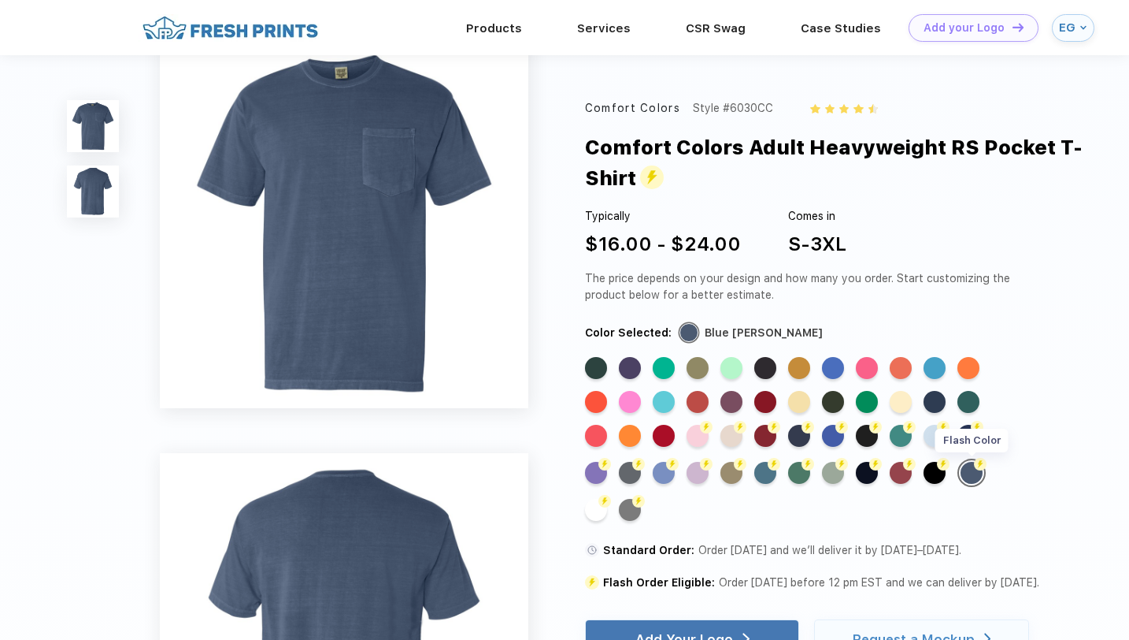
scroll to position [0, 0]
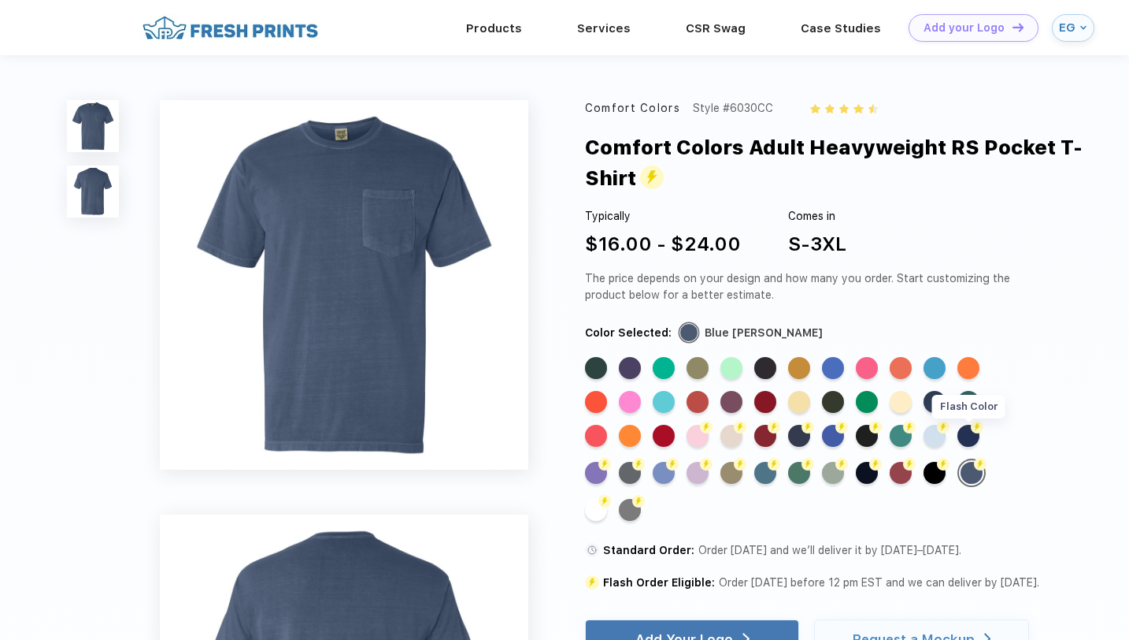
click at [973, 430] on img at bounding box center [977, 427] width 13 height 13
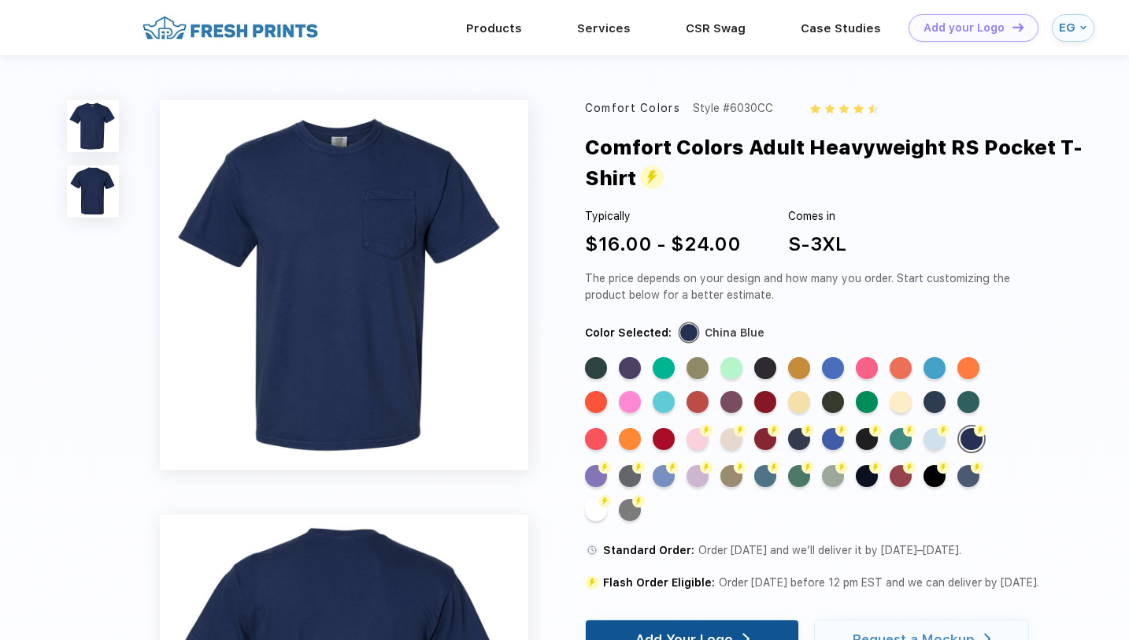
click at [690, 638] on div "Add Your Logo" at bounding box center [685, 639] width 98 height 16
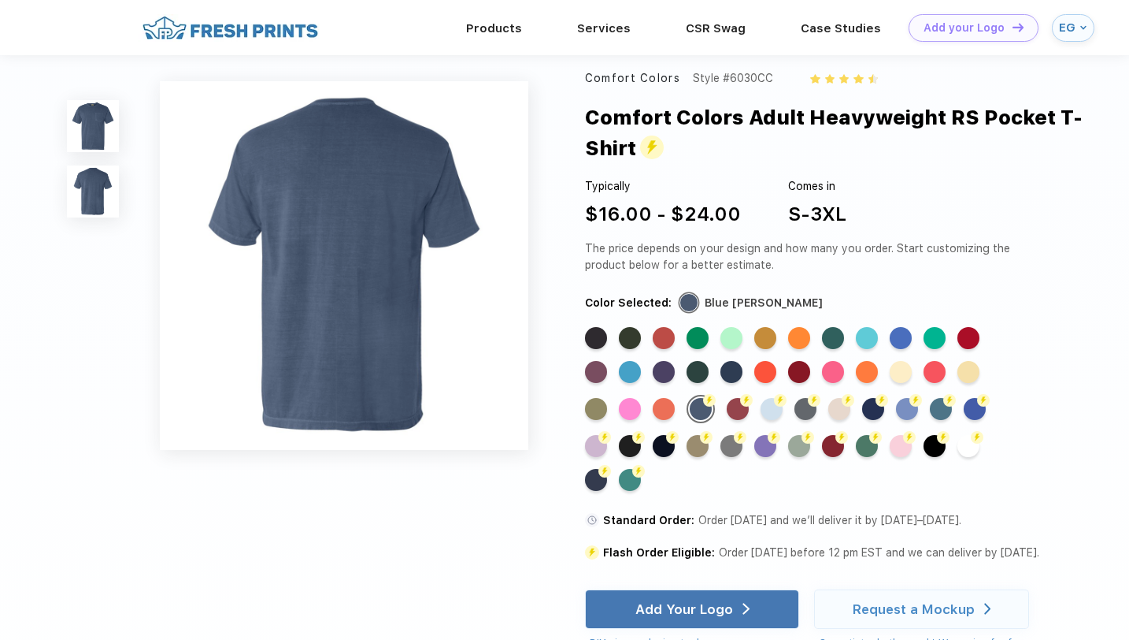
scroll to position [409, 0]
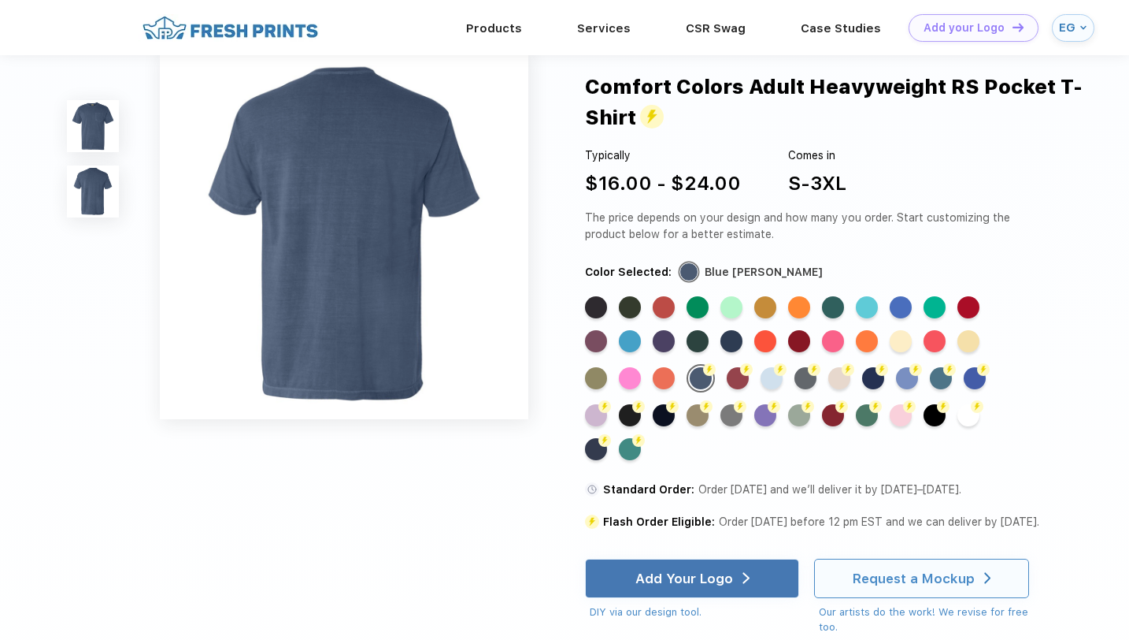
click at [881, 585] on div "Request a Mockup" at bounding box center [914, 577] width 122 height 16
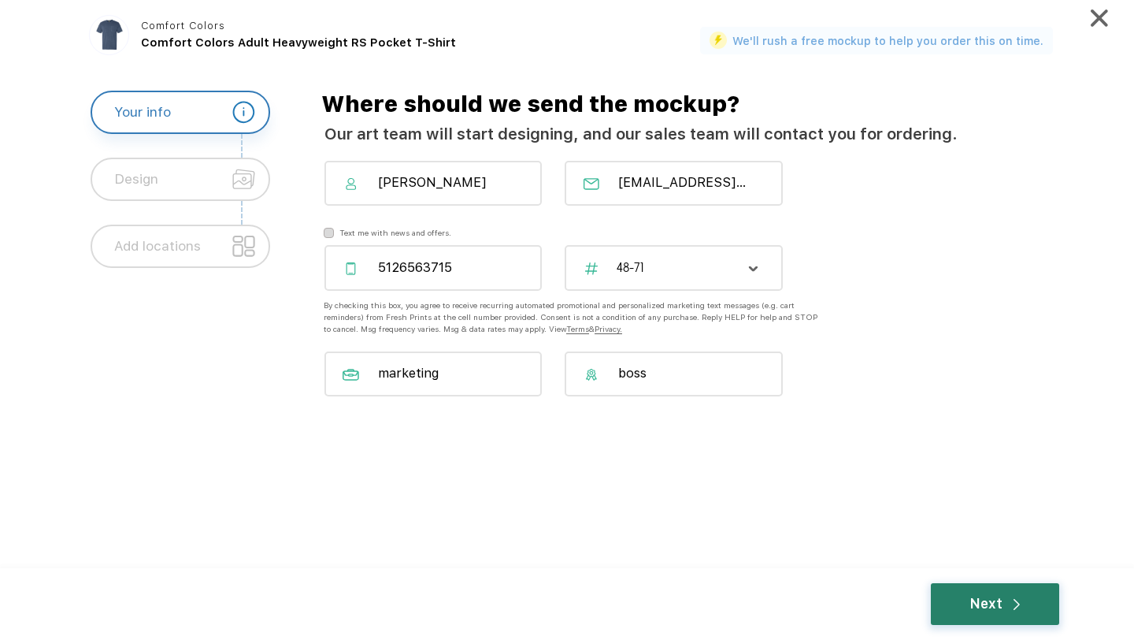
click at [958, 610] on div "Next" at bounding box center [995, 604] width 128 height 42
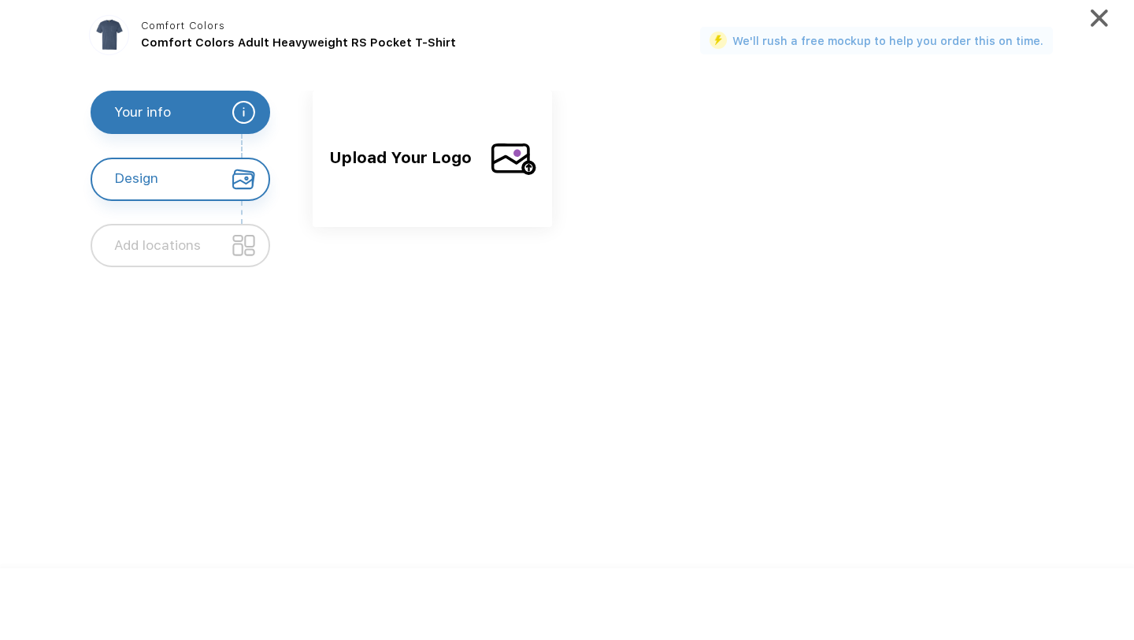
click at [461, 152] on span "Upload Your Logo" at bounding box center [403, 170] width 149 height 51
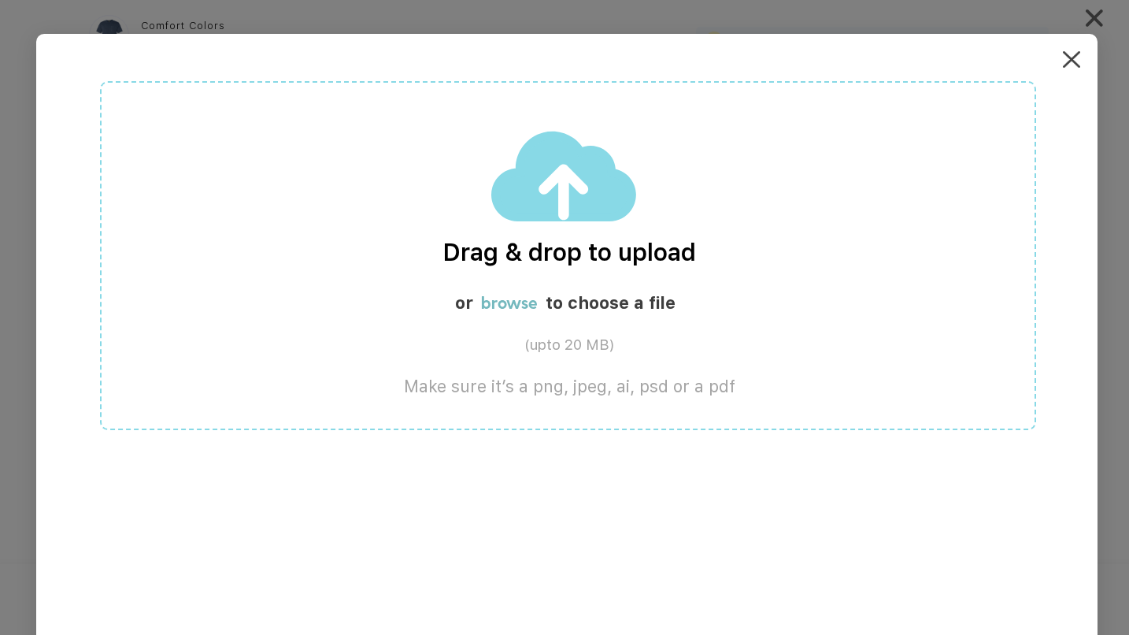
click at [543, 264] on label "Drag & drop to upload" at bounding box center [570, 253] width 936 height 28
